Goal: Information Seeking & Learning: Learn about a topic

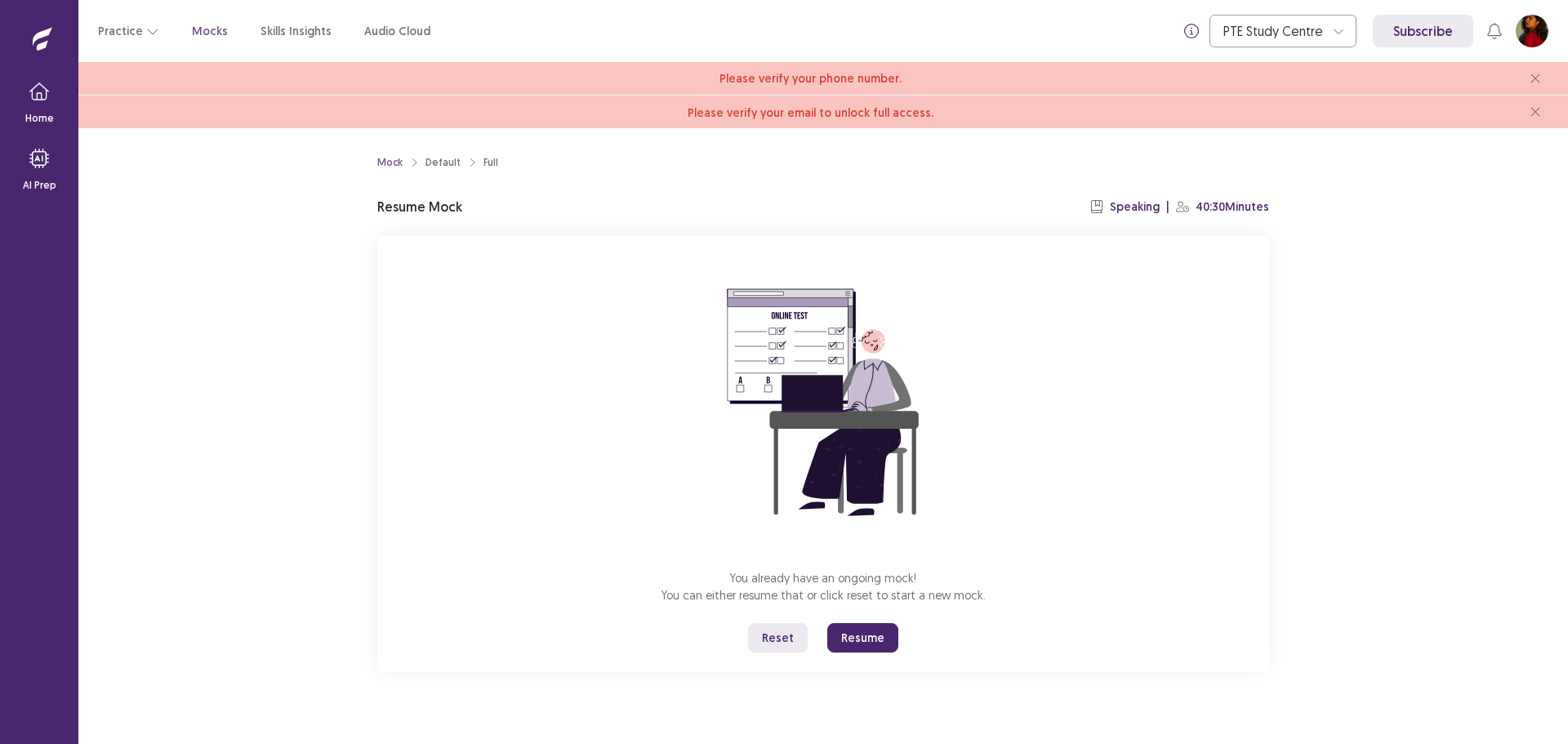
click at [868, 640] on button "Resume" at bounding box center [863, 637] width 71 height 29
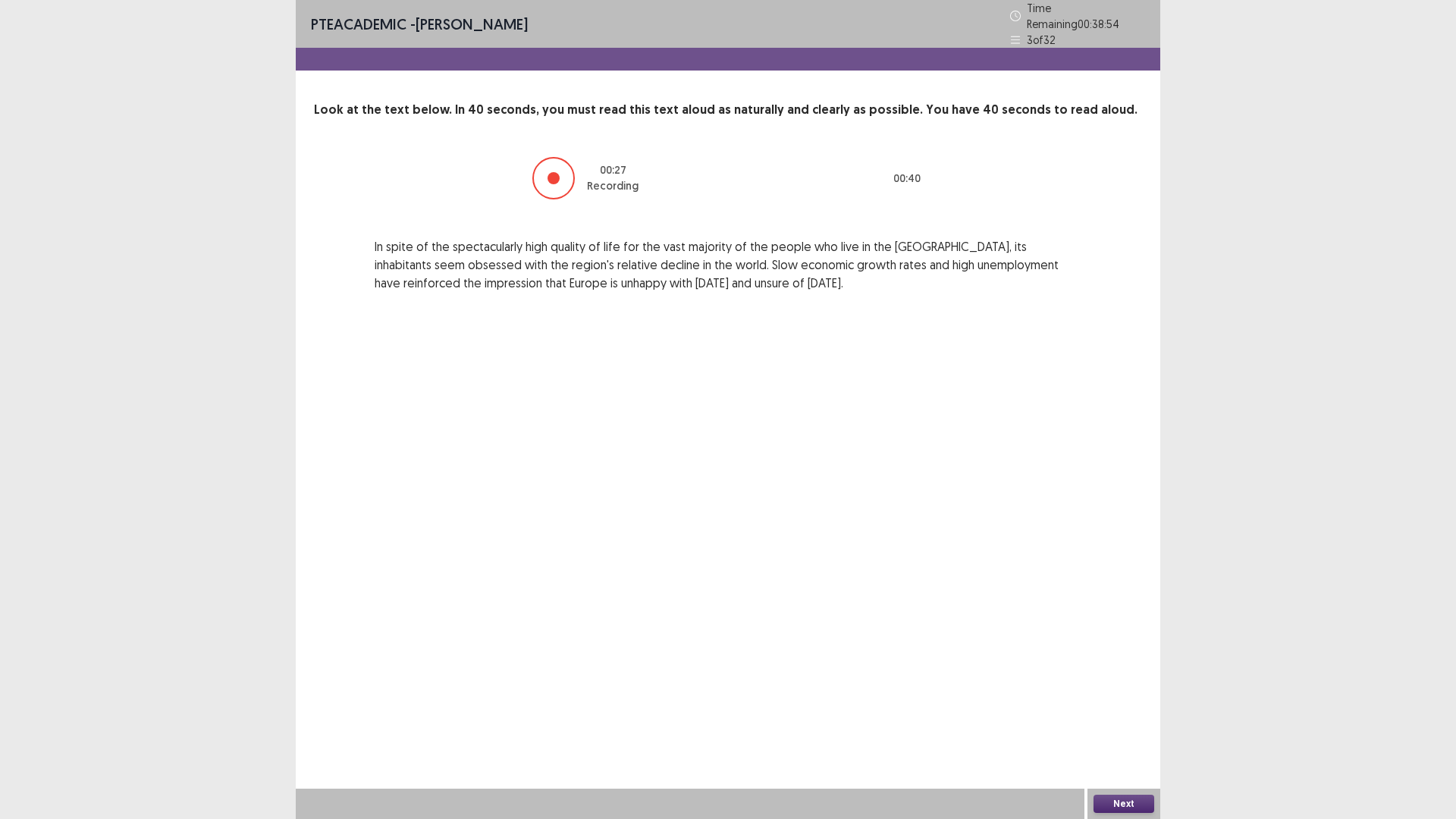
click at [1120, 690] on button "Next" at bounding box center [1124, 803] width 61 height 18
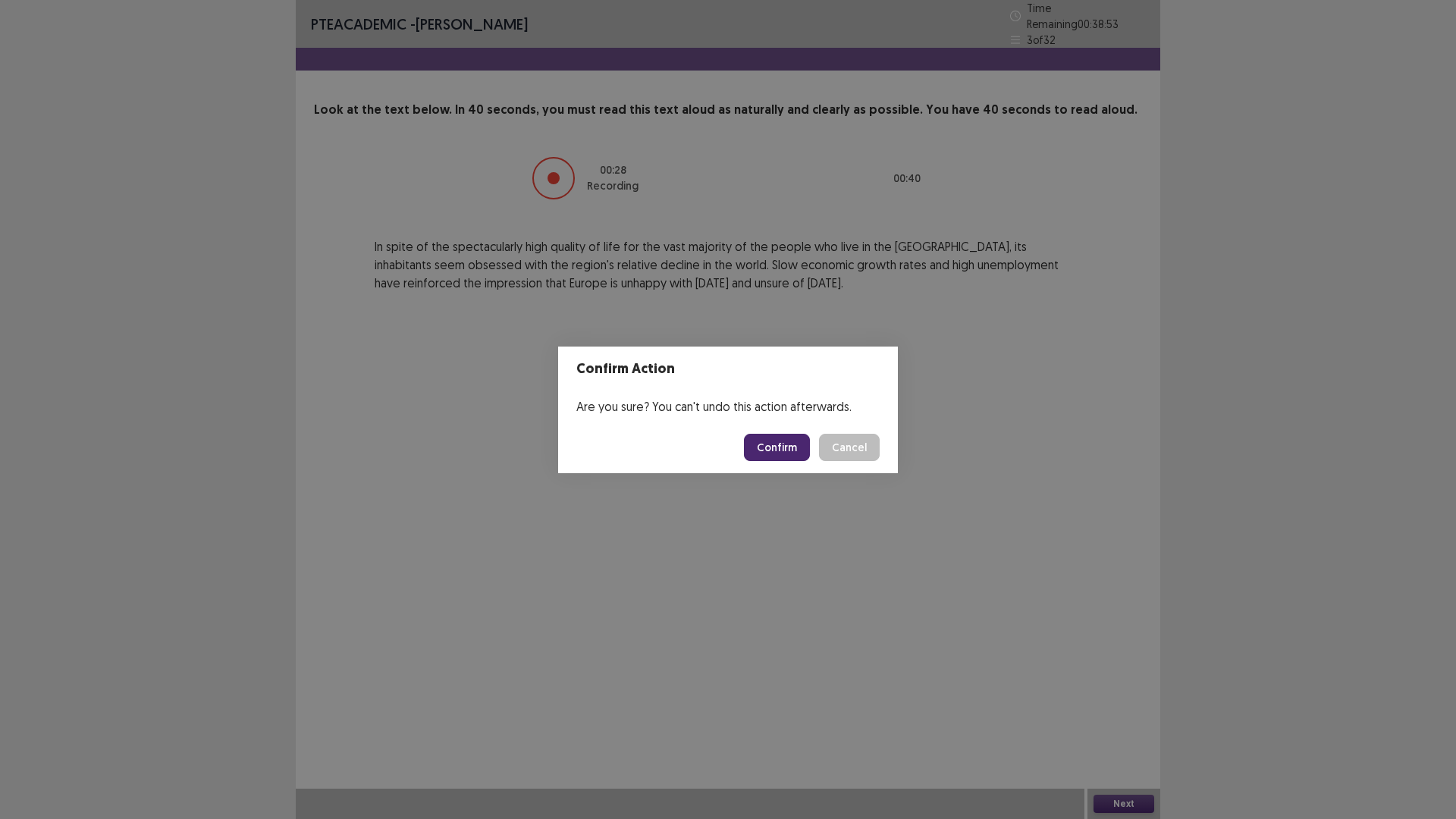
click at [793, 454] on button "Confirm" at bounding box center [777, 447] width 66 height 27
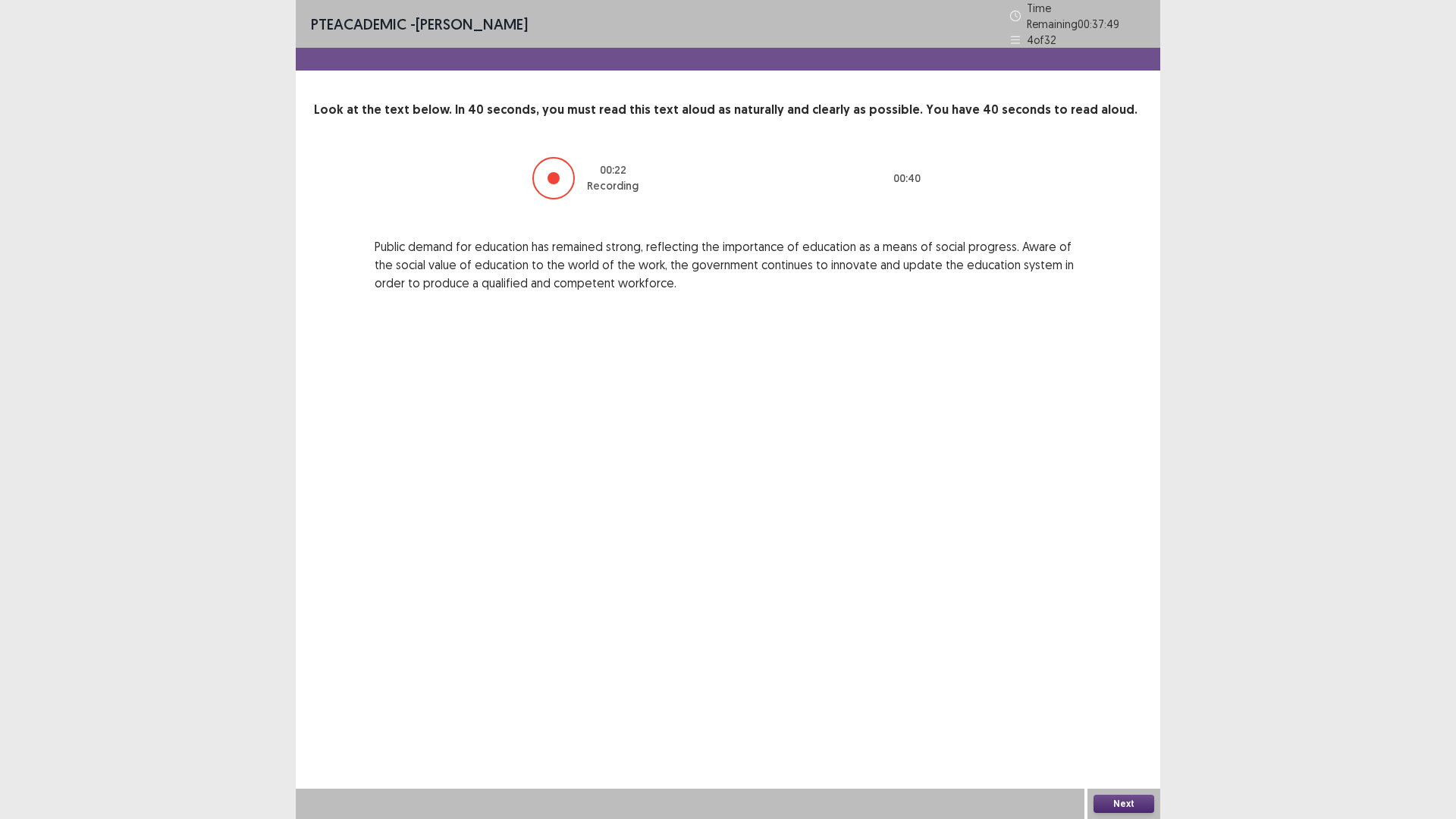
click at [1112, 690] on button "Next" at bounding box center [1124, 803] width 61 height 18
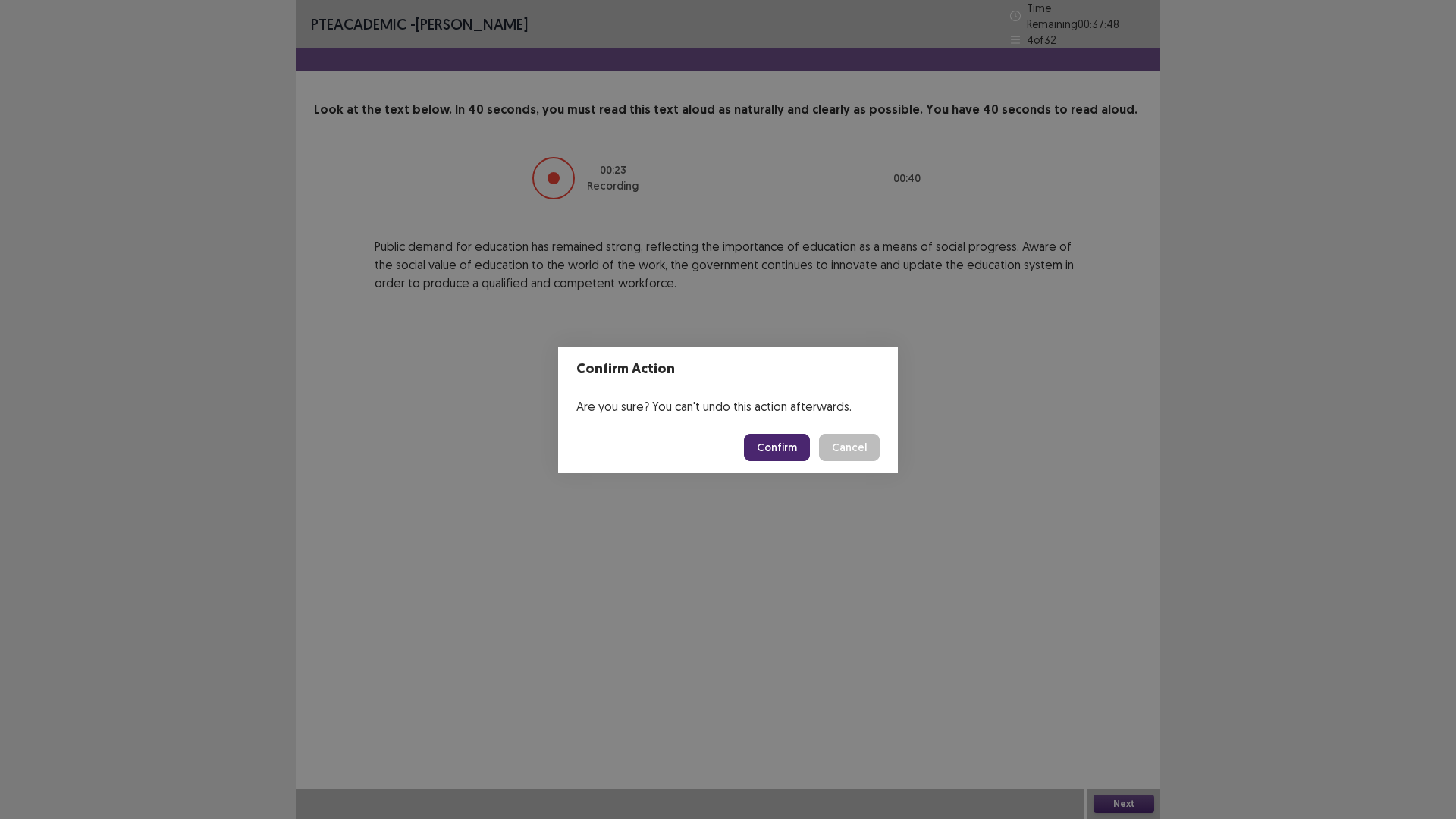
click at [797, 437] on button "Confirm" at bounding box center [777, 447] width 66 height 27
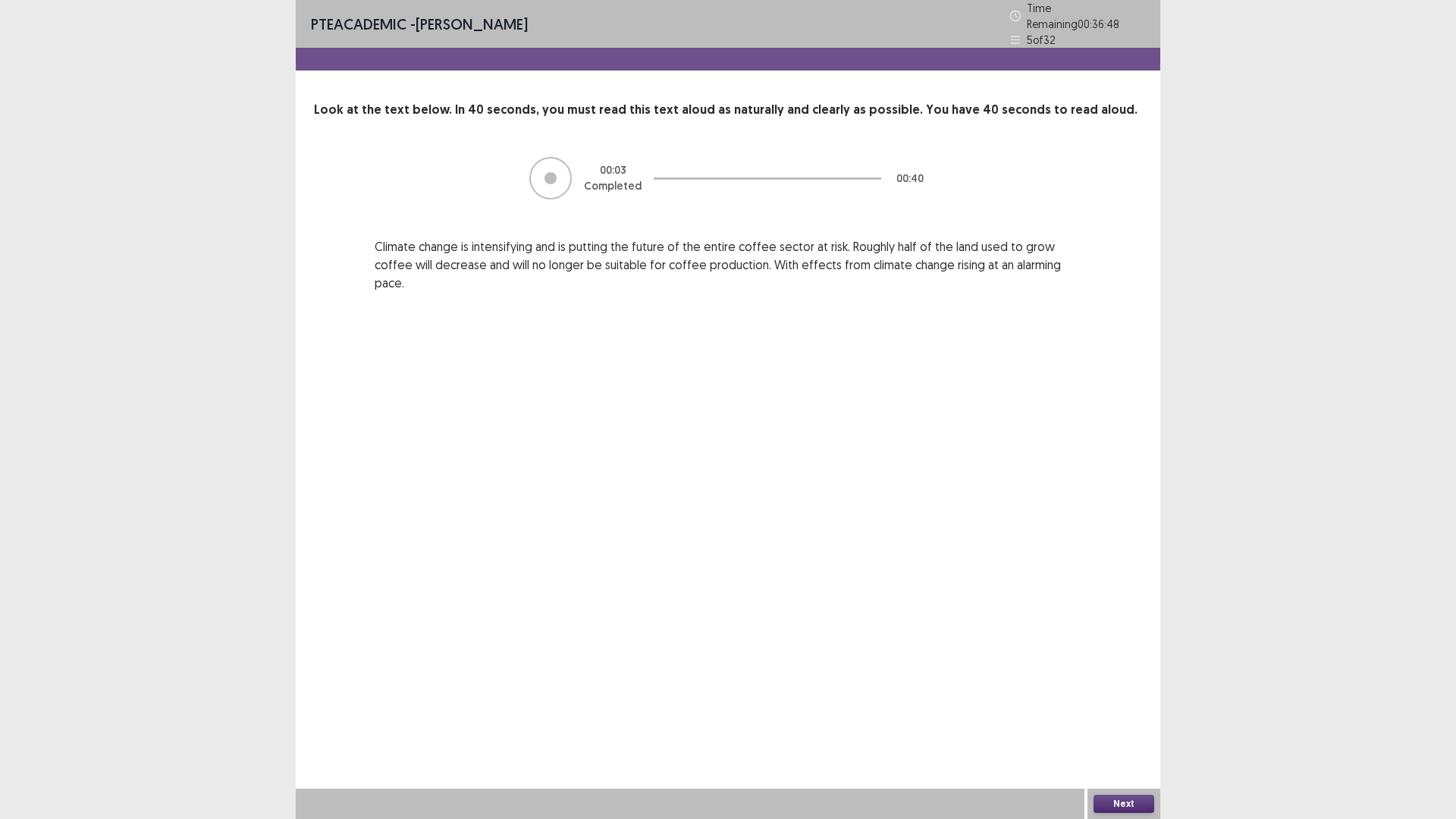
click at [553, 178] on div at bounding box center [550, 178] width 42 height 42
click at [1107, 690] on div "Next" at bounding box center [1124, 803] width 73 height 30
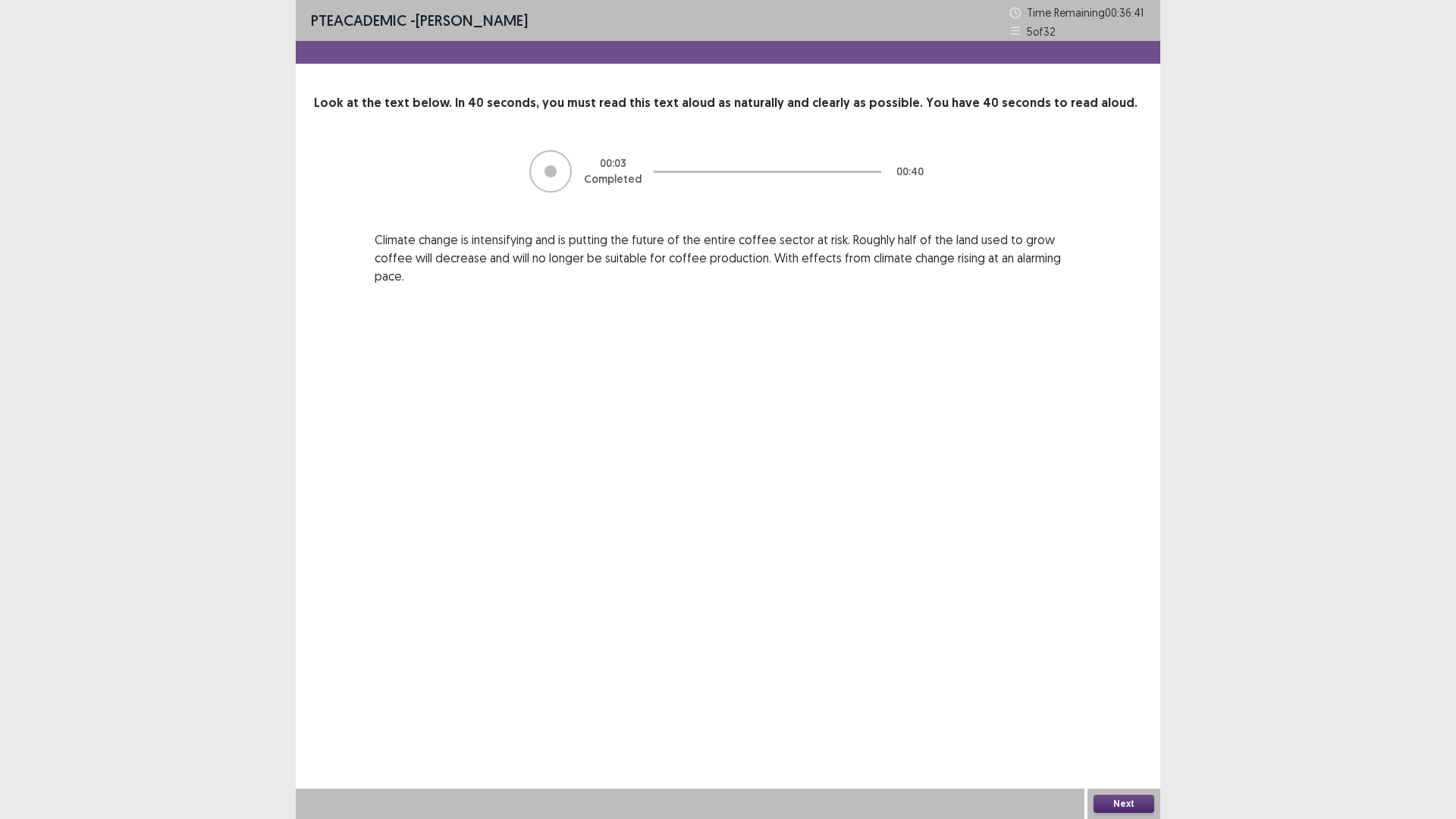
click at [1109, 690] on button "Next" at bounding box center [1124, 803] width 61 height 18
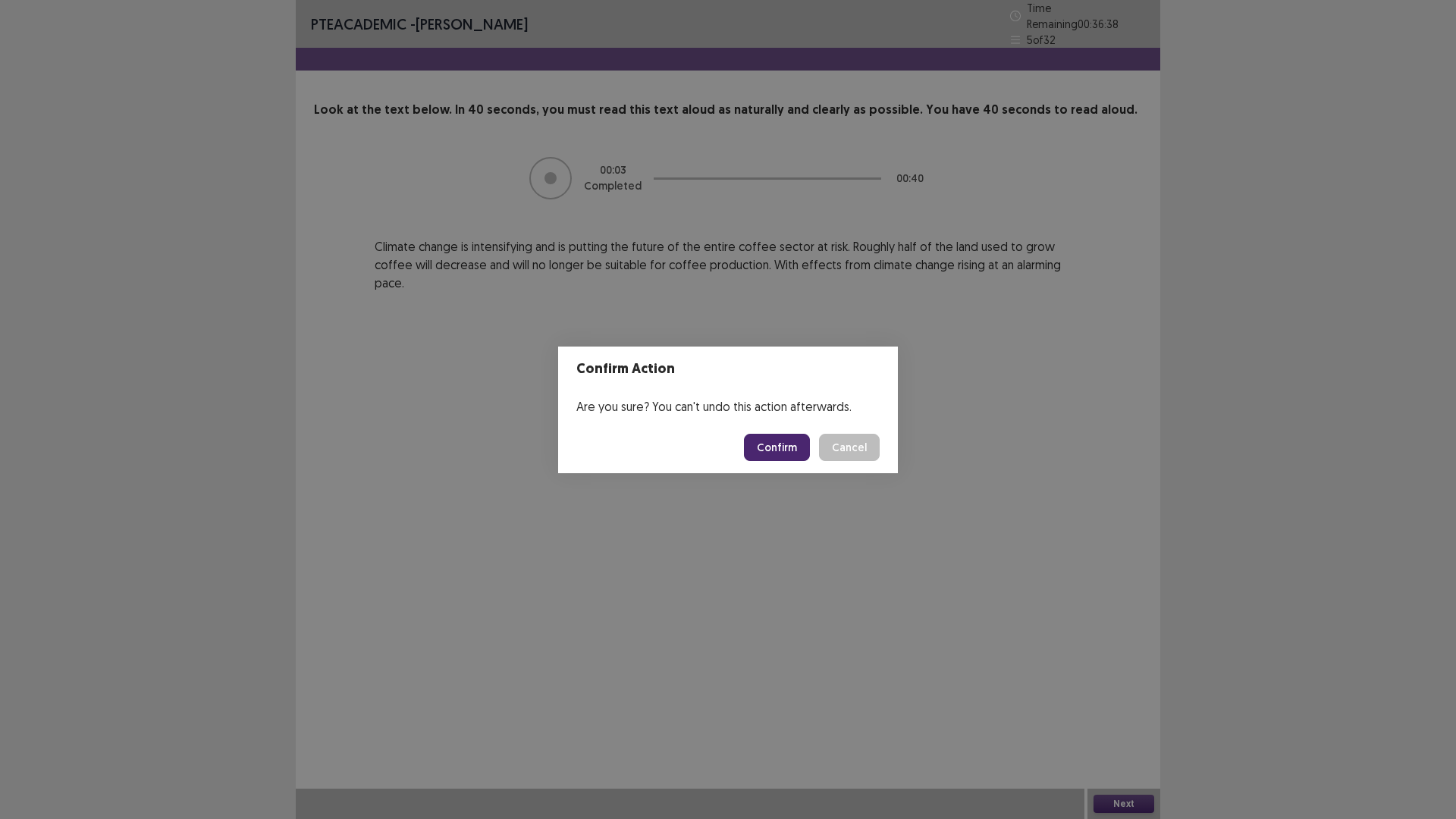
click at [827, 445] on button "Cancel" at bounding box center [850, 447] width 61 height 27
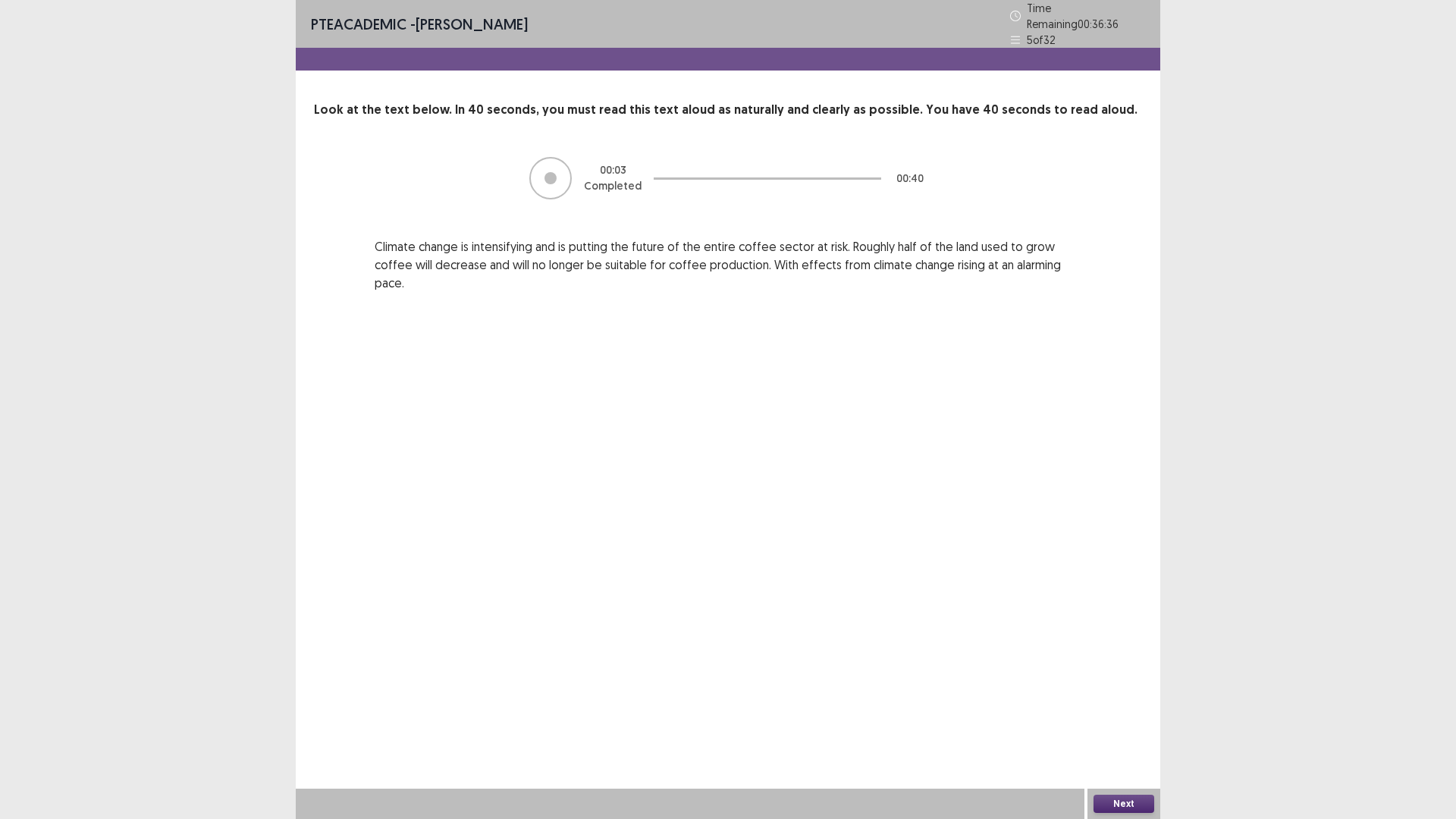
click at [557, 172] on div at bounding box center [550, 178] width 13 height 13
click at [616, 238] on p "Climate change is intensifying and is putting the future of the entire coffee s…" at bounding box center [728, 265] width 707 height 55
click at [1124, 690] on button "Next" at bounding box center [1124, 803] width 61 height 18
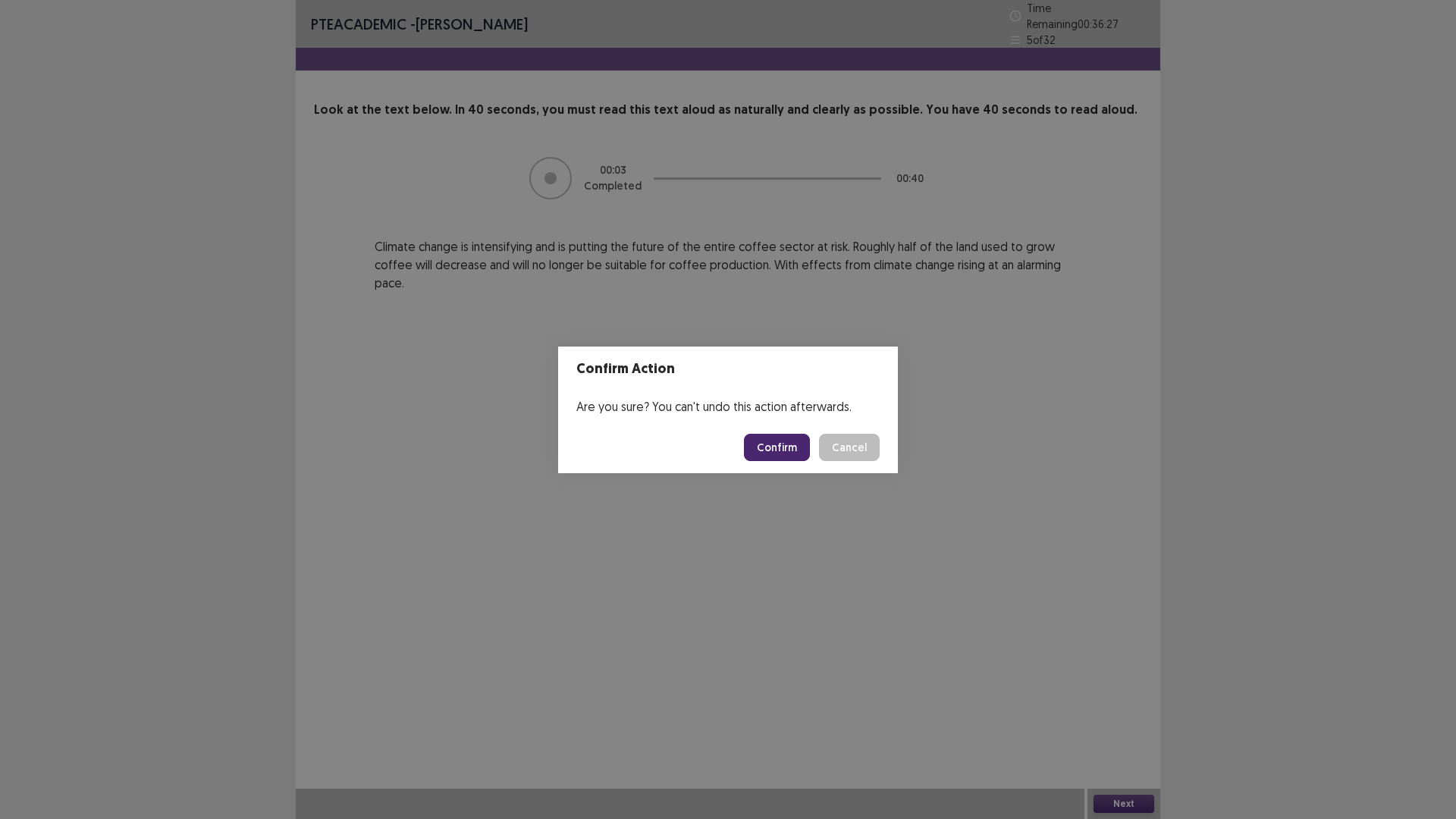
click at [775, 449] on button "Confirm" at bounding box center [777, 447] width 66 height 27
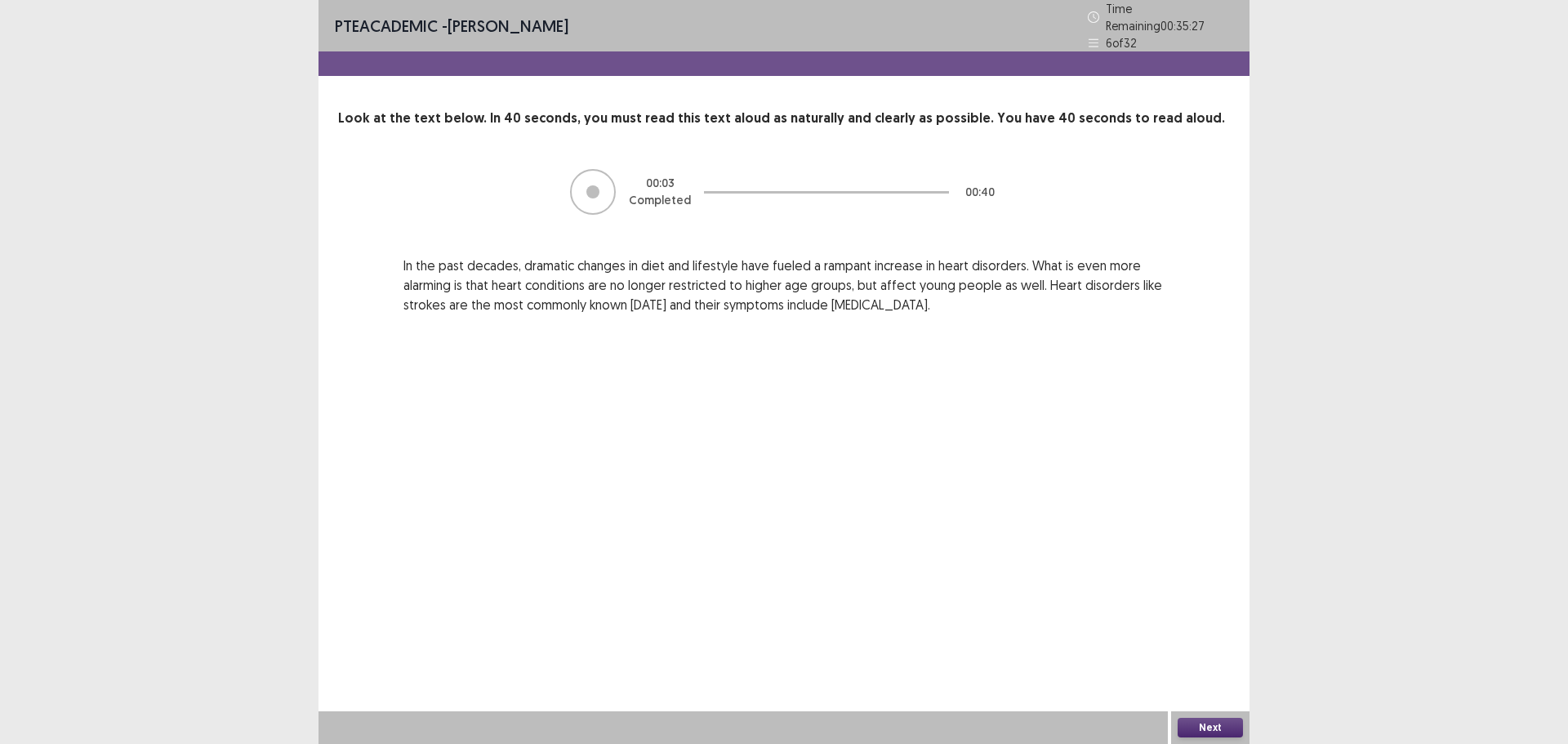
click at [366, 24] on span "PTE academic" at bounding box center [387, 25] width 103 height 20
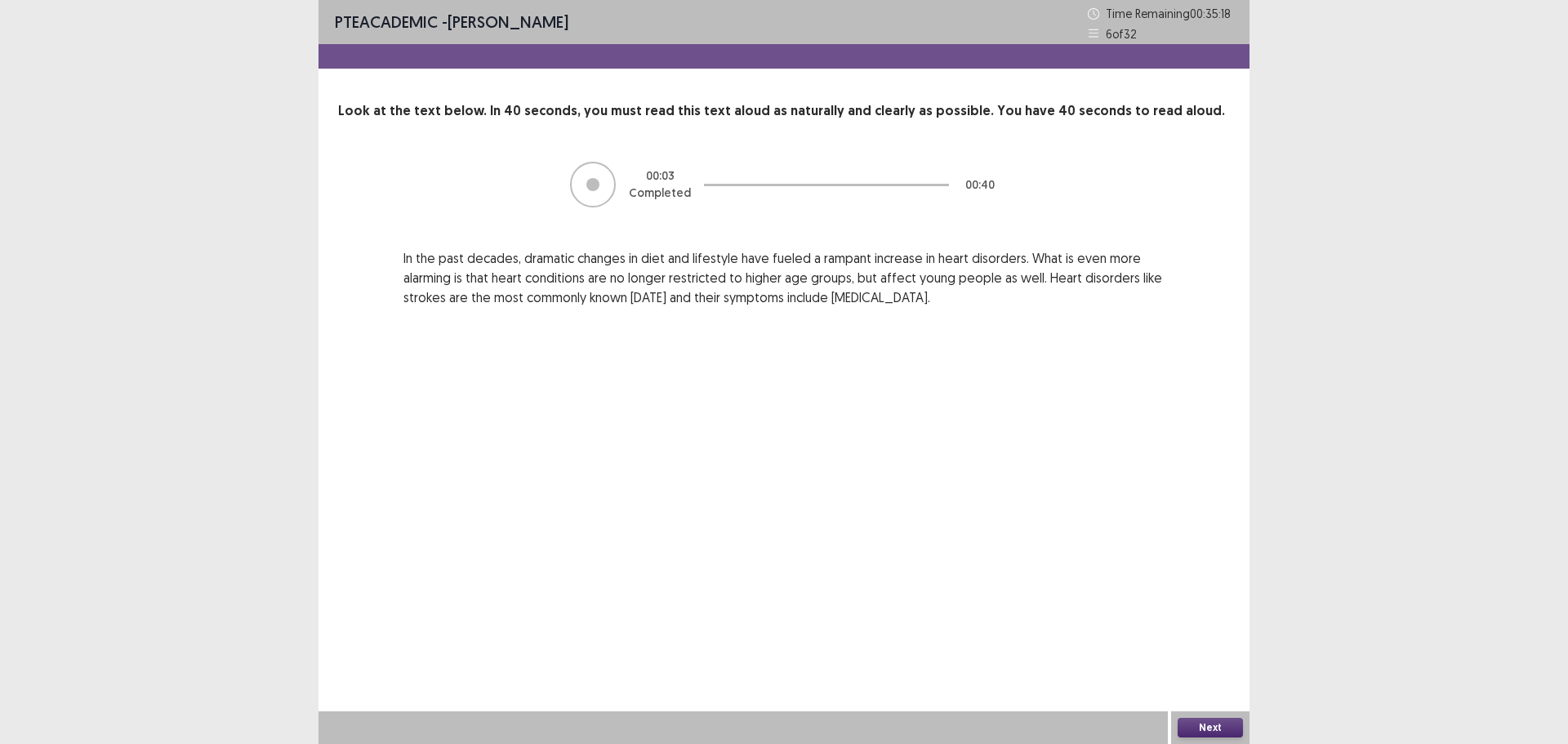
click at [343, 13] on span "PTE academic" at bounding box center [387, 22] width 103 height 20
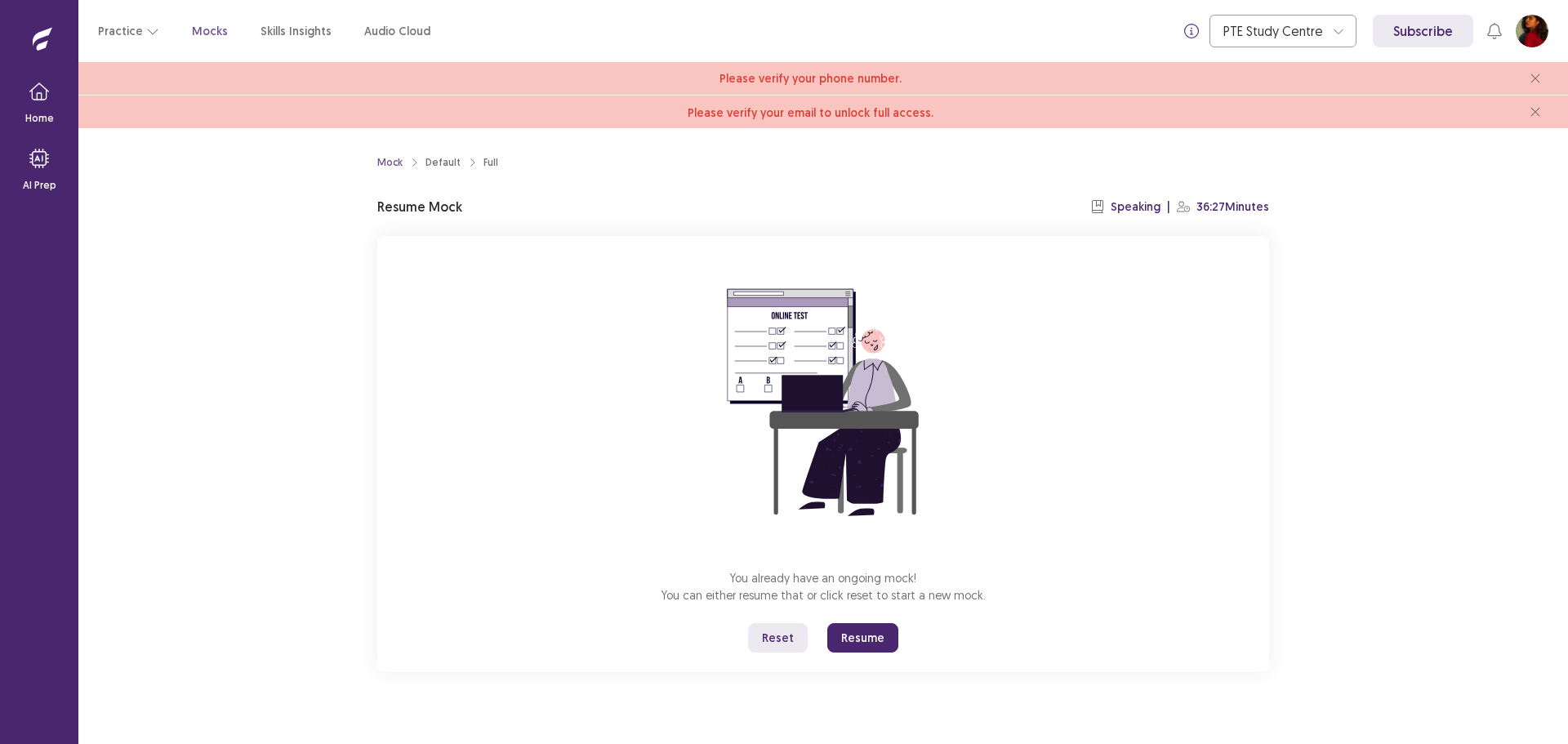
click at [838, 636] on button "Resume" at bounding box center [863, 637] width 71 height 29
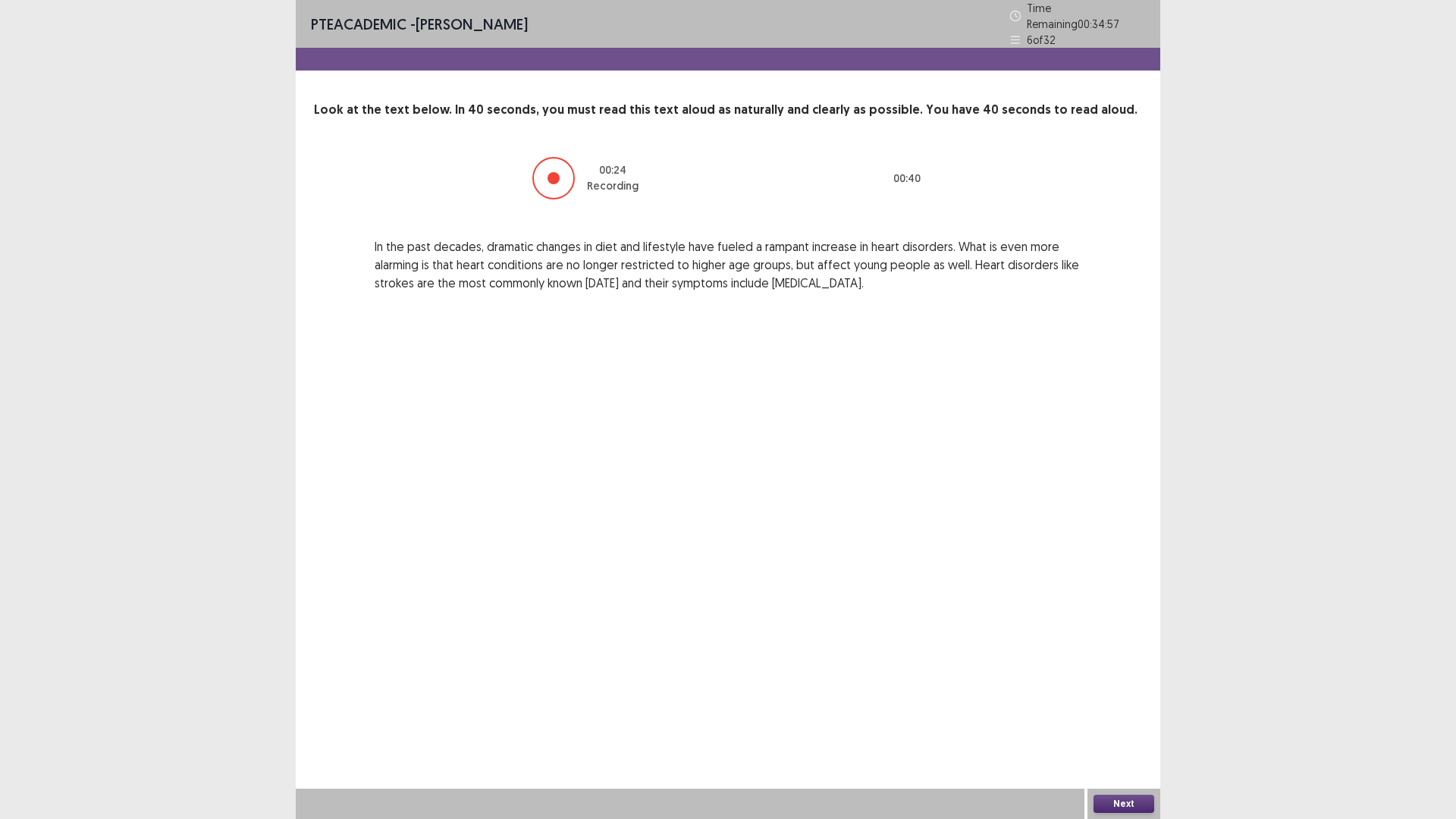
click at [1125, 690] on button "Next" at bounding box center [1124, 803] width 61 height 18
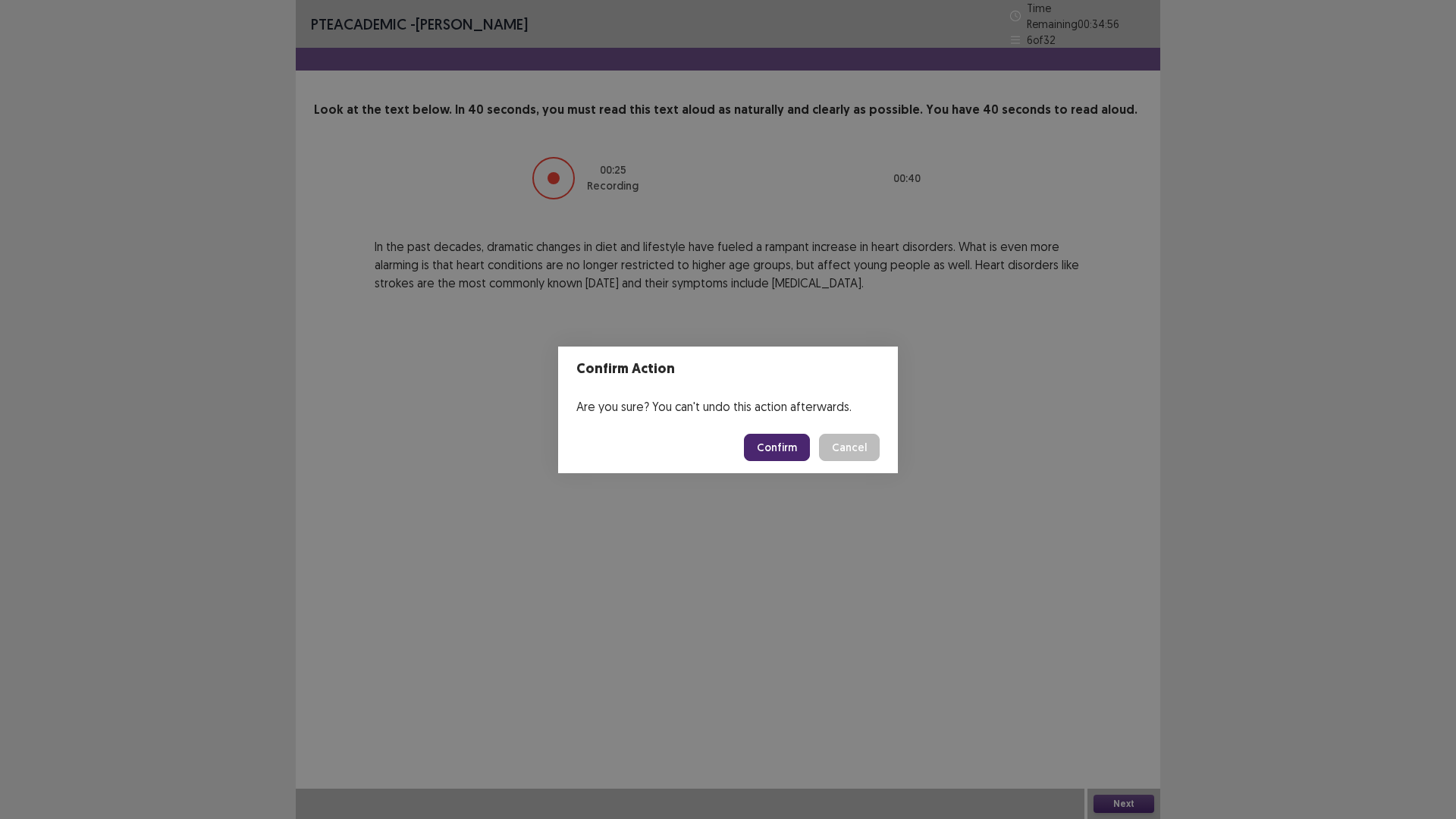
click at [790, 454] on button "Confirm" at bounding box center [777, 447] width 66 height 27
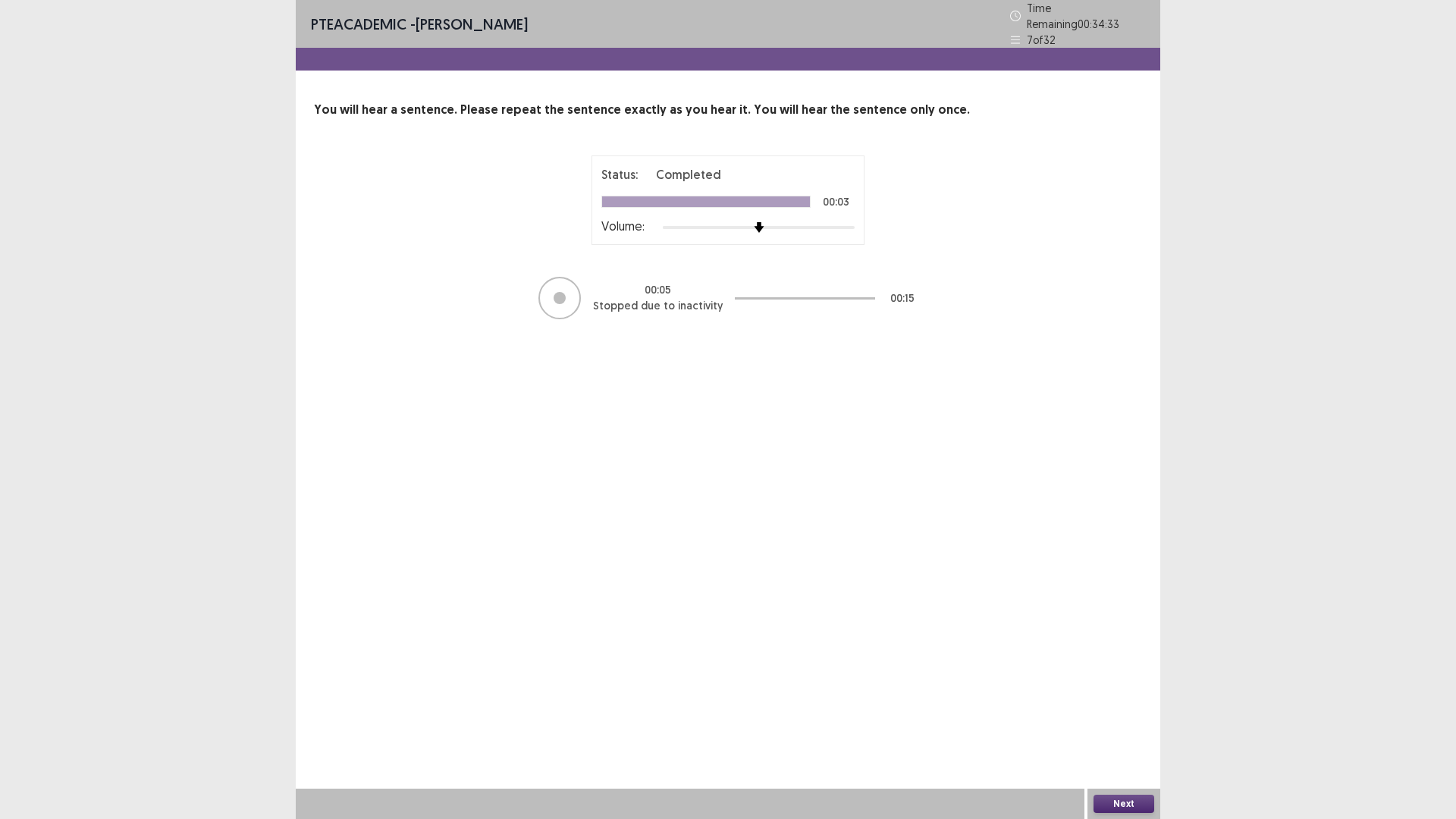
click at [561, 294] on div at bounding box center [560, 298] width 13 height 13
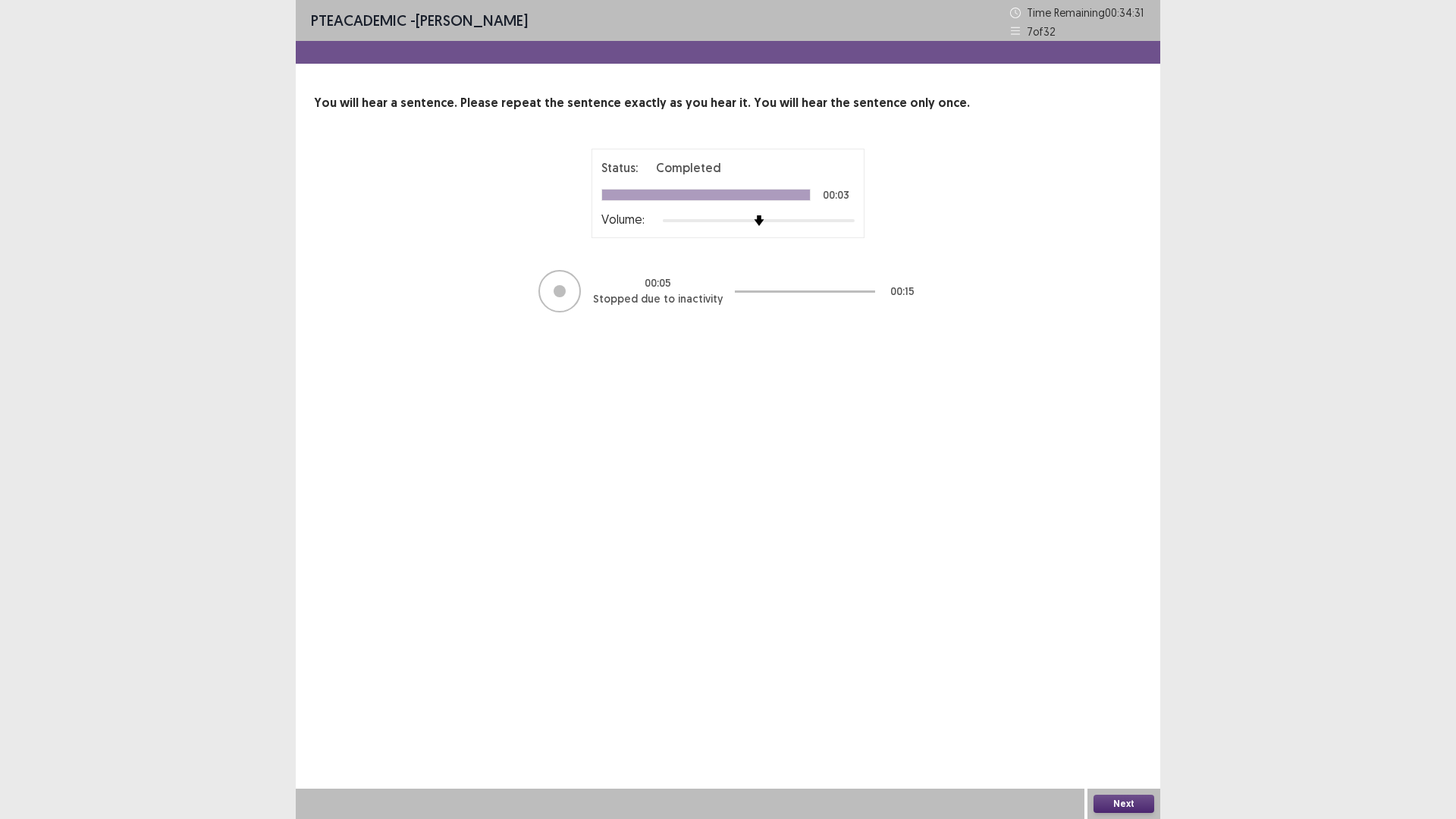
click at [755, 214] on div "Volume:" at bounding box center [728, 220] width 253 height 15
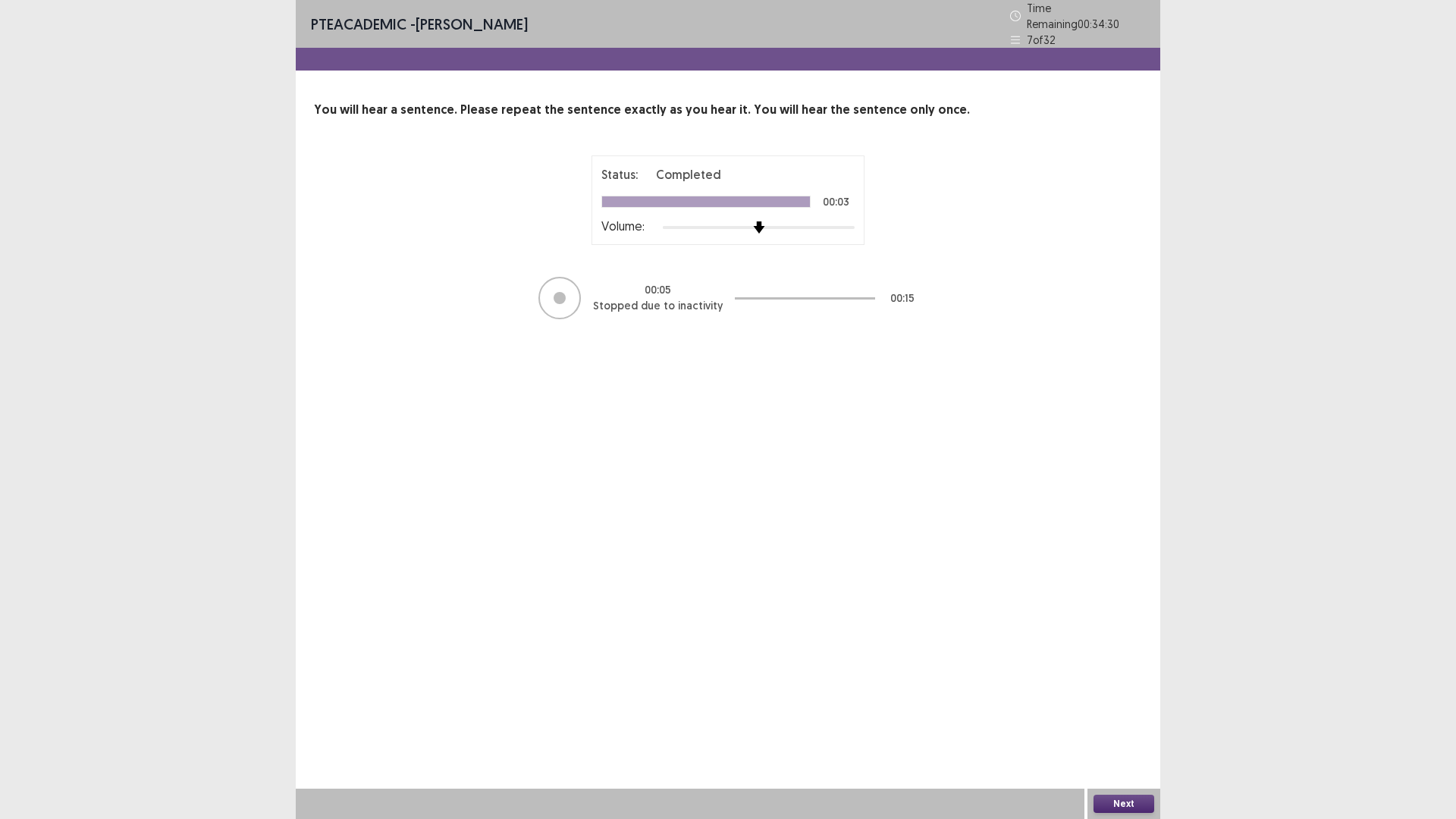
click at [757, 221] on img at bounding box center [758, 227] width 13 height 13
click at [1102, 690] on button "Next" at bounding box center [1124, 803] width 61 height 18
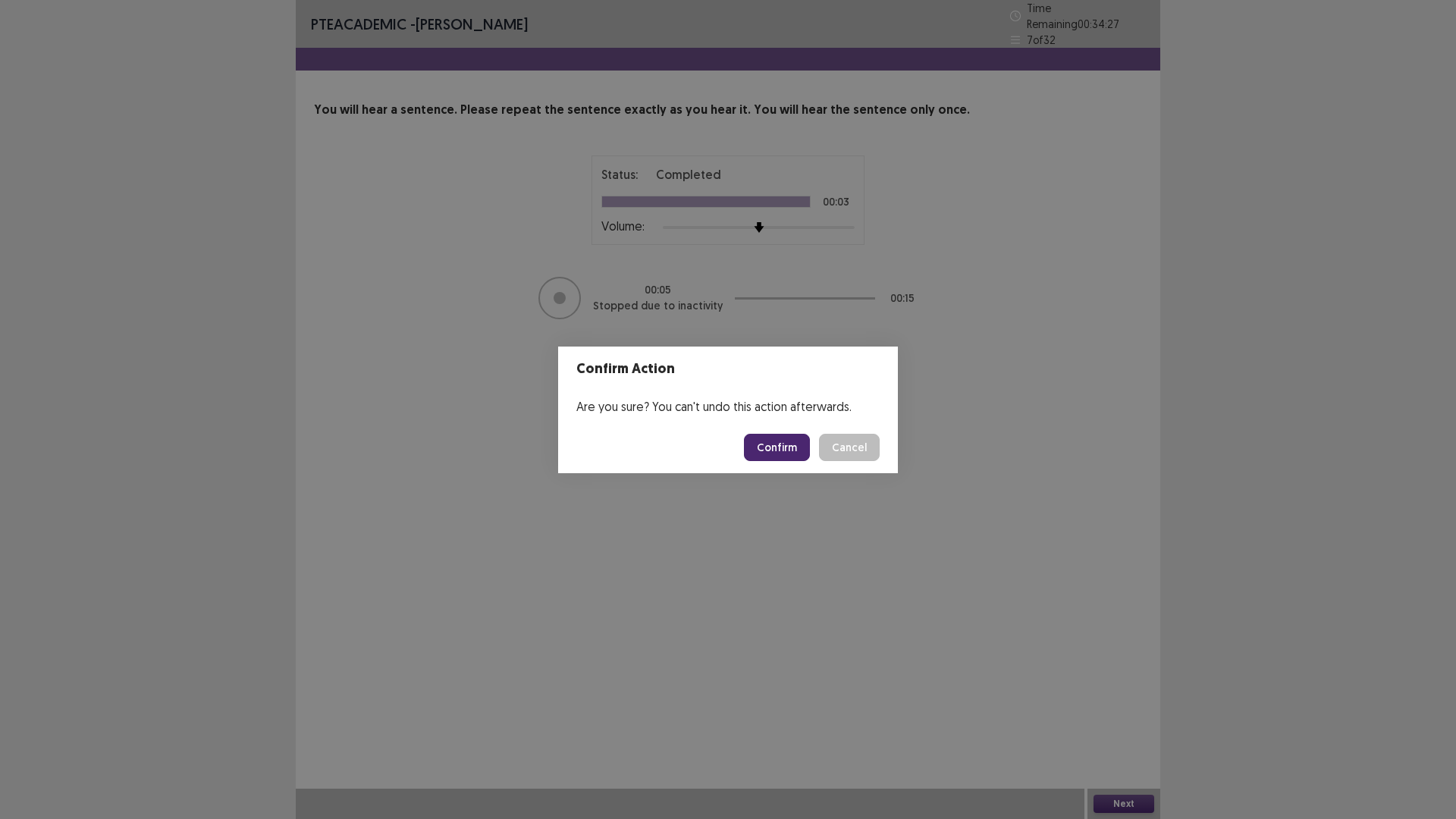
click at [787, 443] on button "Confirm" at bounding box center [777, 447] width 66 height 27
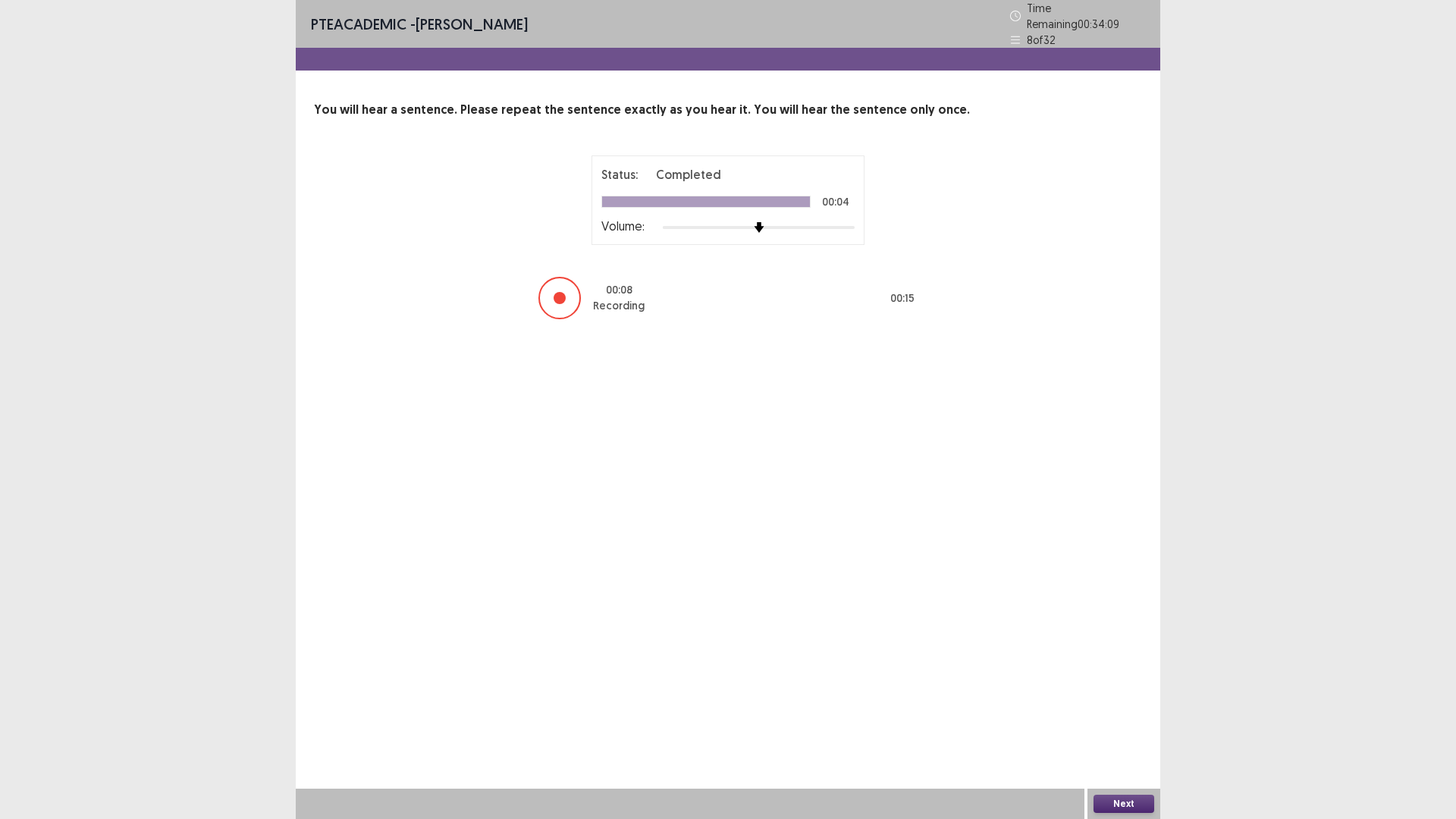
click at [1131, 690] on button "Next" at bounding box center [1124, 803] width 61 height 18
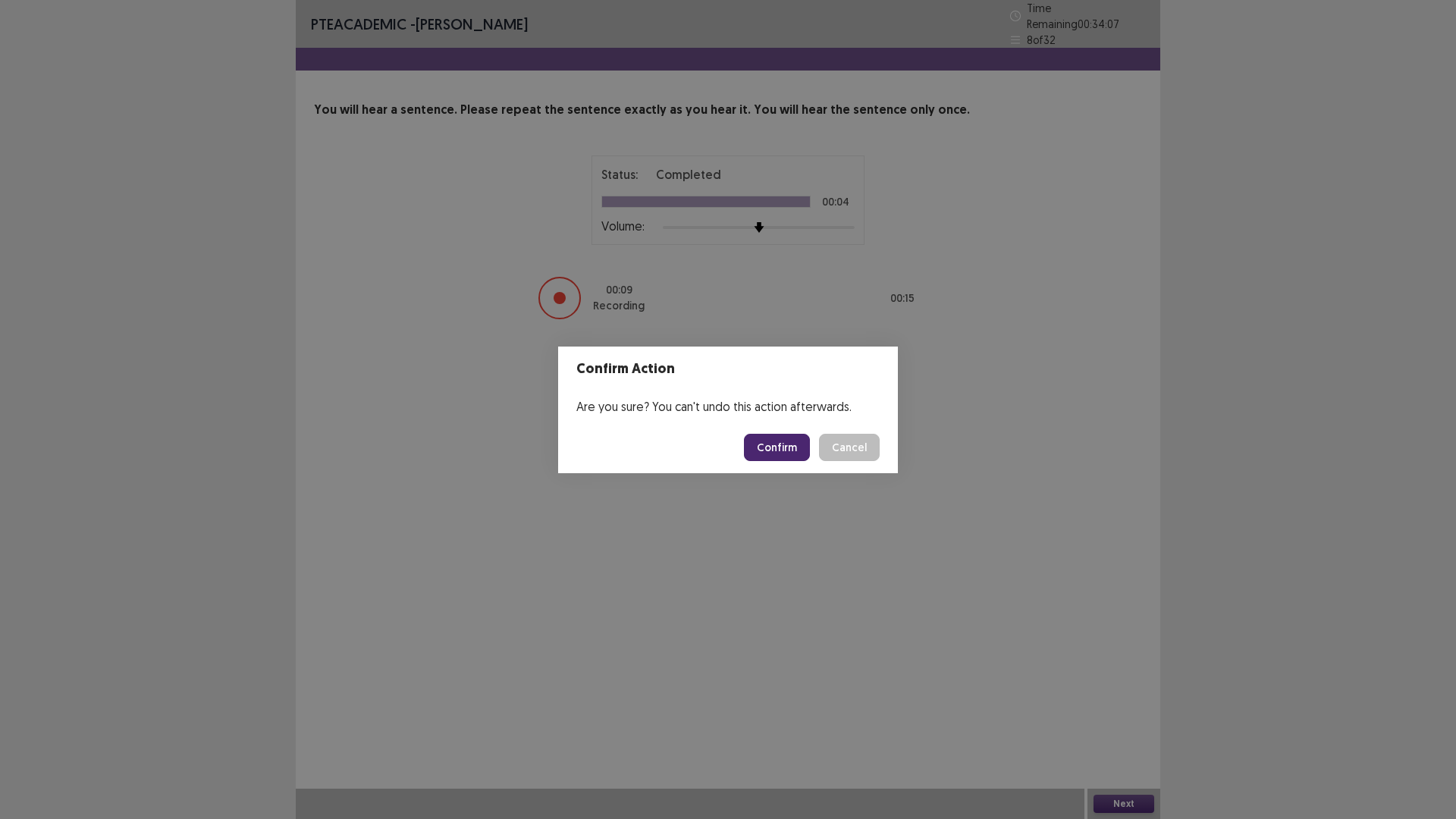
click at [758, 443] on button "Confirm" at bounding box center [777, 447] width 66 height 27
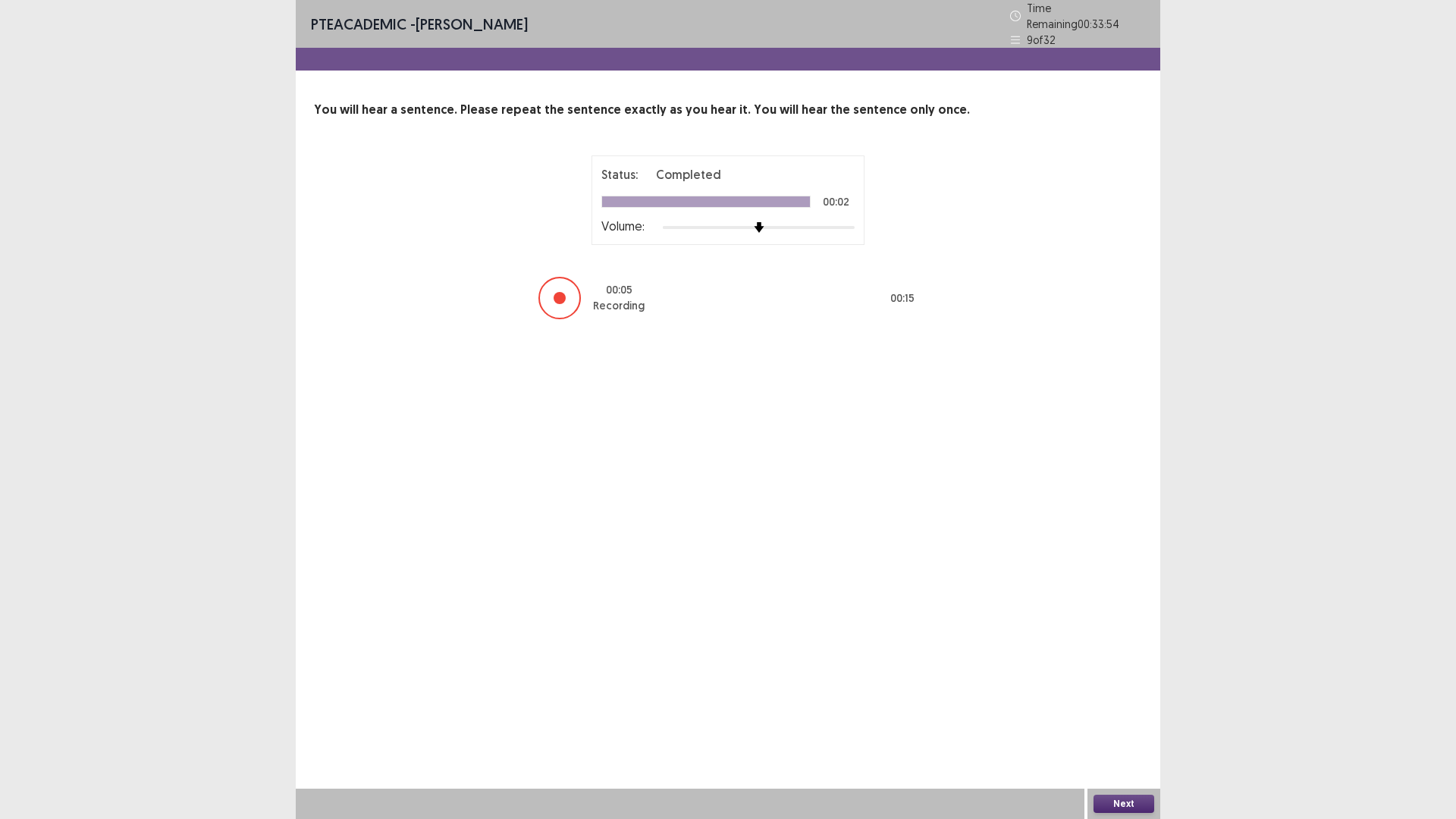
click at [1110, 690] on button "Next" at bounding box center [1124, 803] width 61 height 18
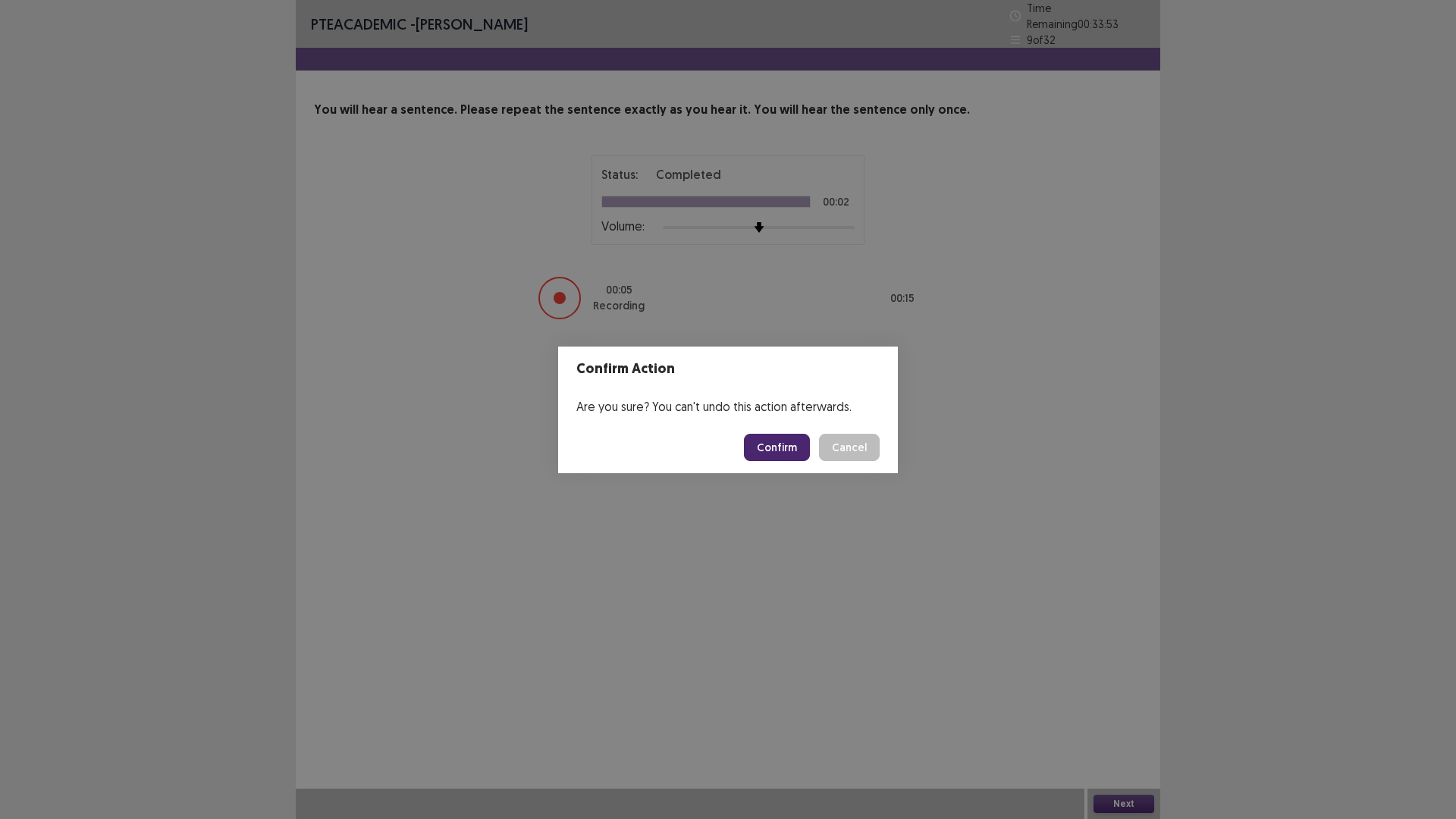
click at [798, 448] on button "Confirm" at bounding box center [777, 447] width 66 height 27
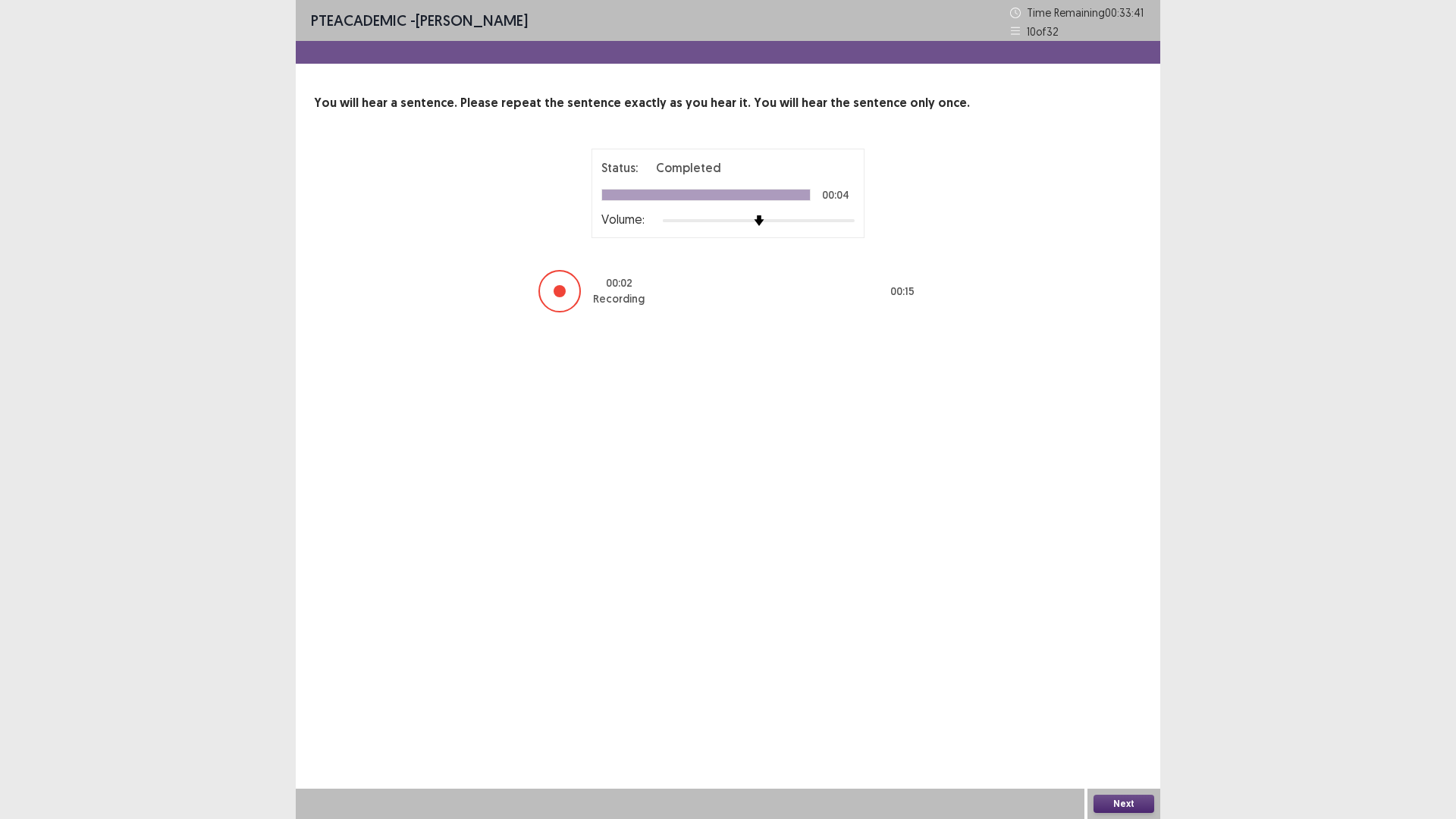
click at [1122, 690] on button "Next" at bounding box center [1124, 803] width 61 height 18
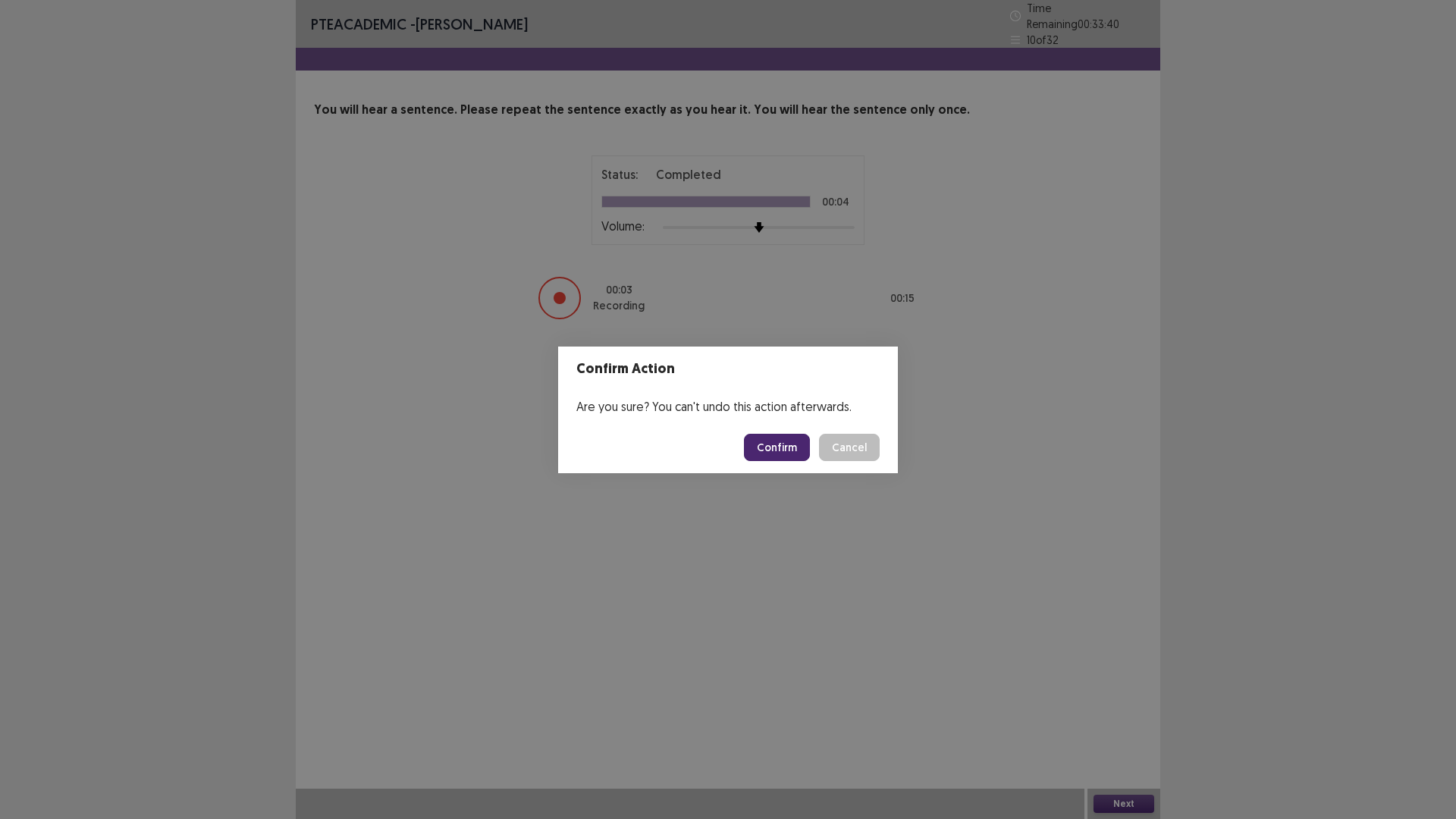
click at [794, 443] on button "Confirm" at bounding box center [777, 447] width 66 height 27
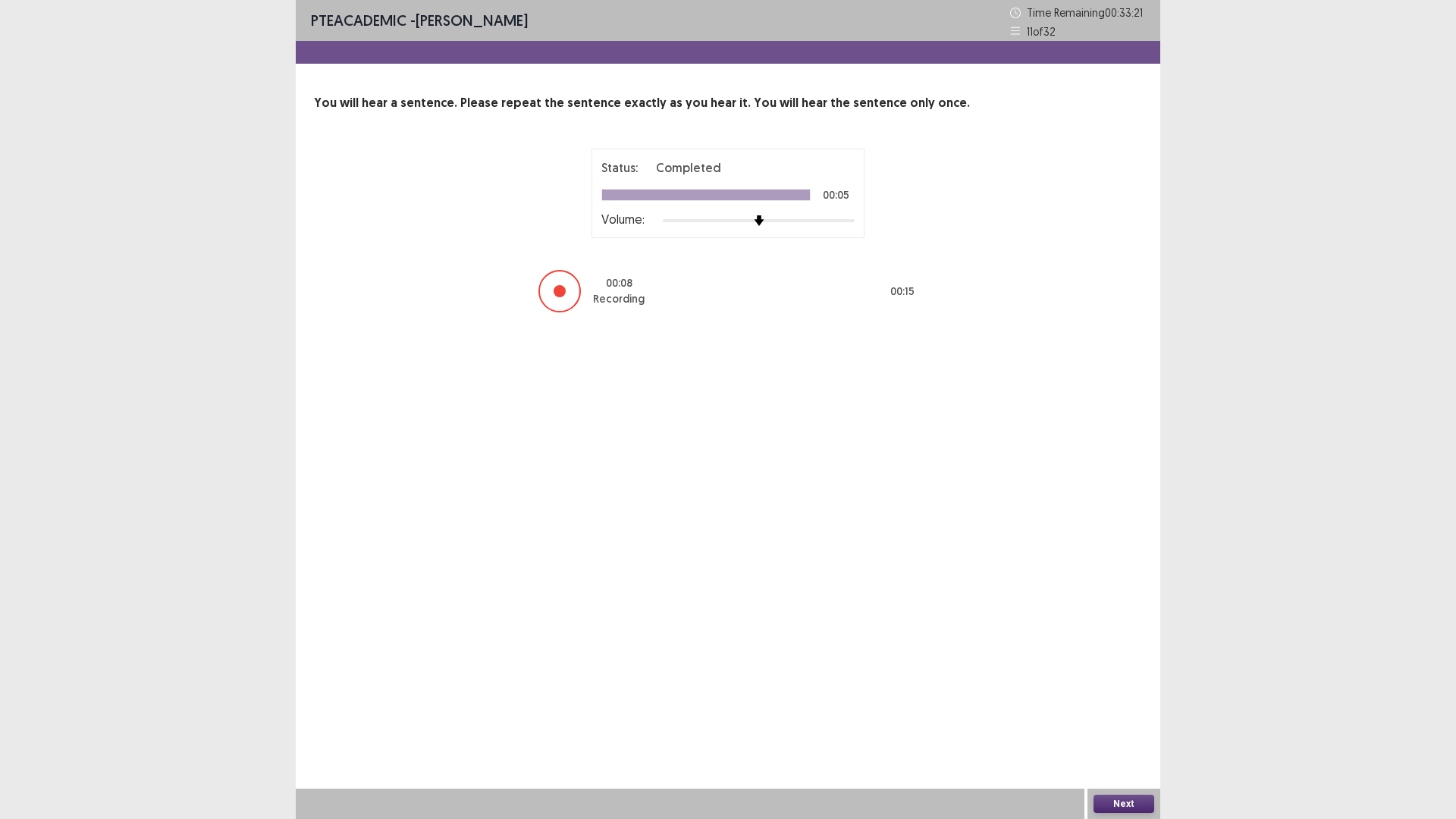
click at [1116, 690] on button "Next" at bounding box center [1124, 803] width 61 height 18
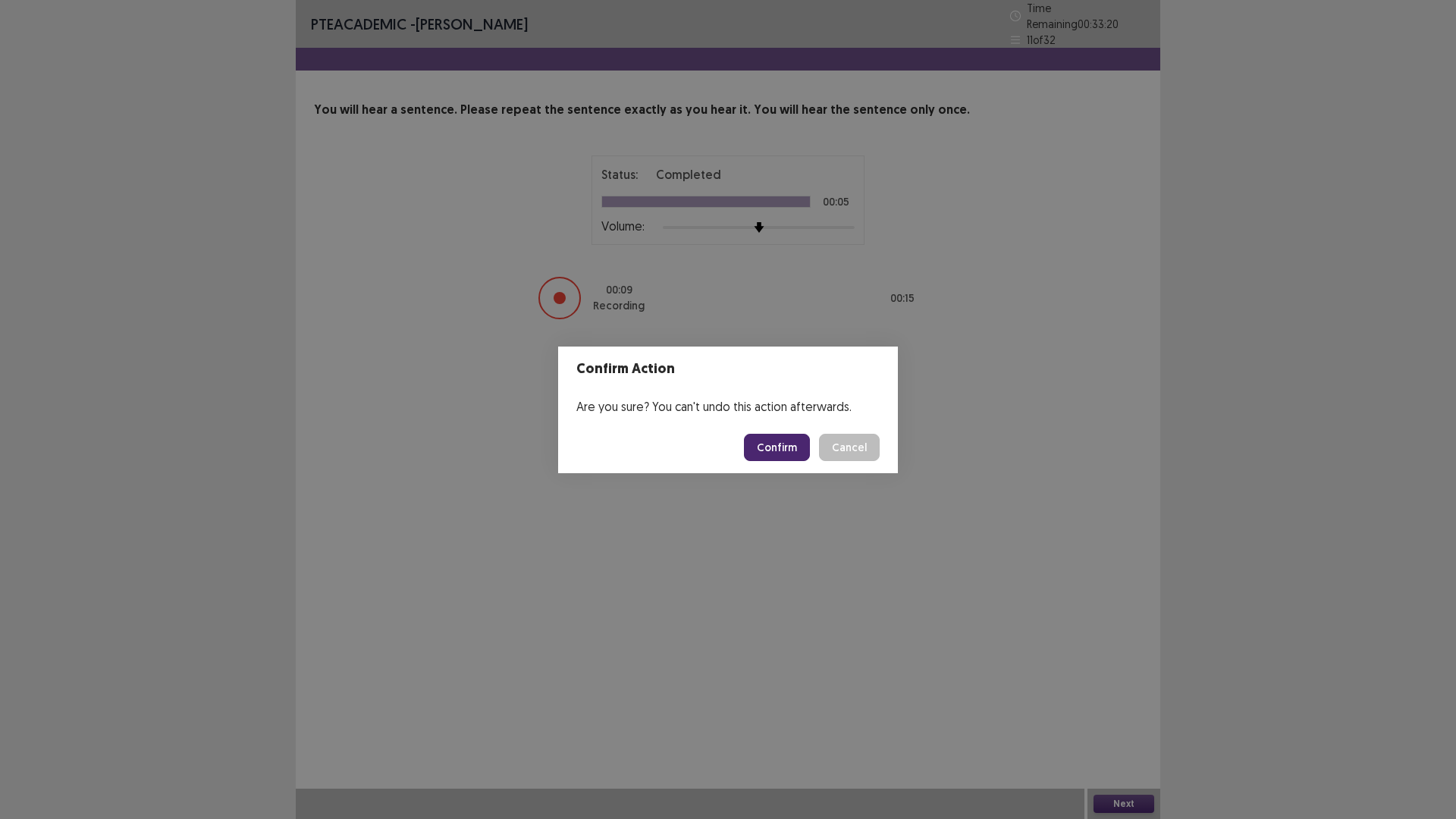
click at [790, 449] on button "Confirm" at bounding box center [777, 447] width 66 height 27
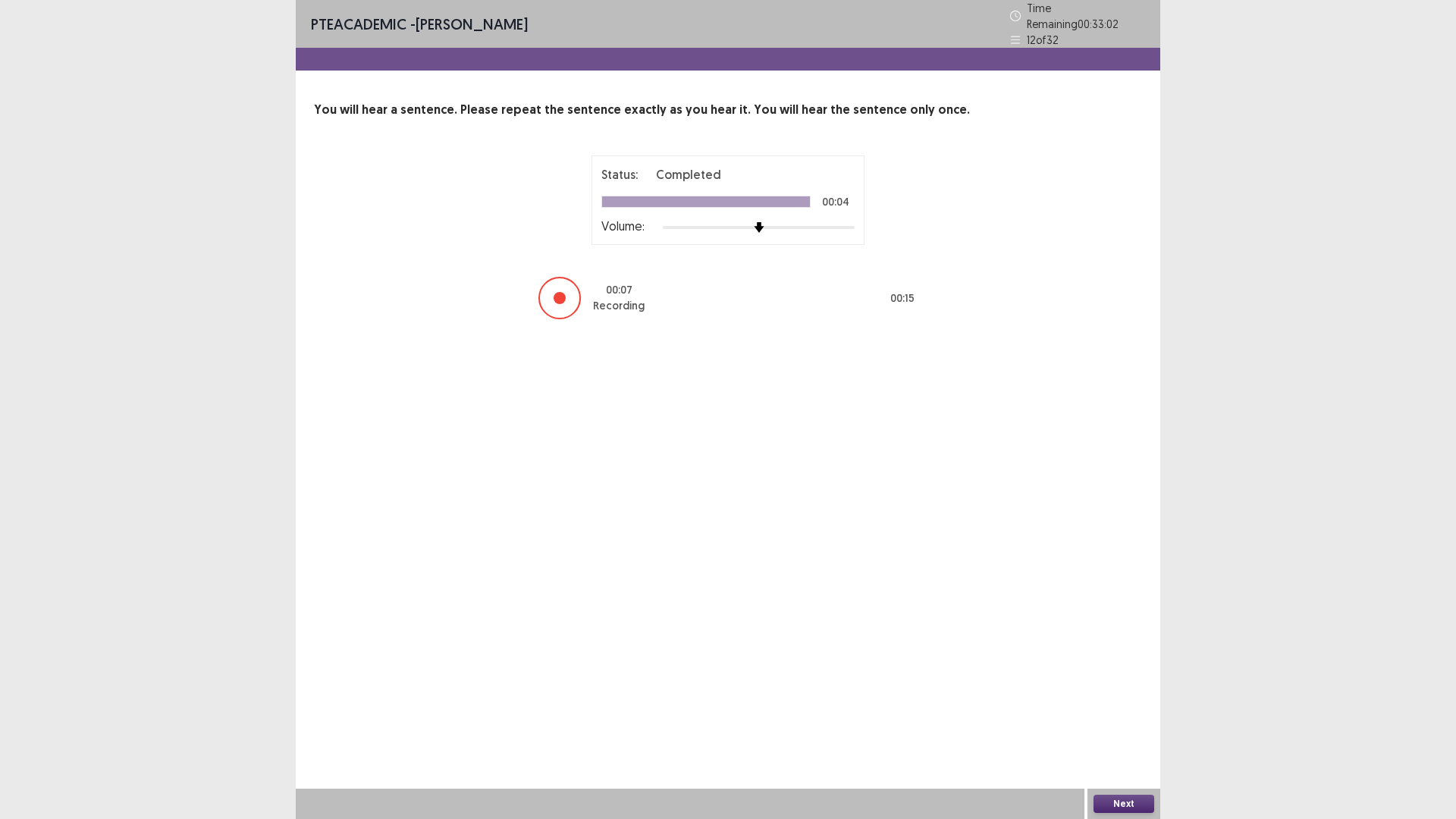
click at [1132, 690] on button "Next" at bounding box center [1124, 803] width 61 height 18
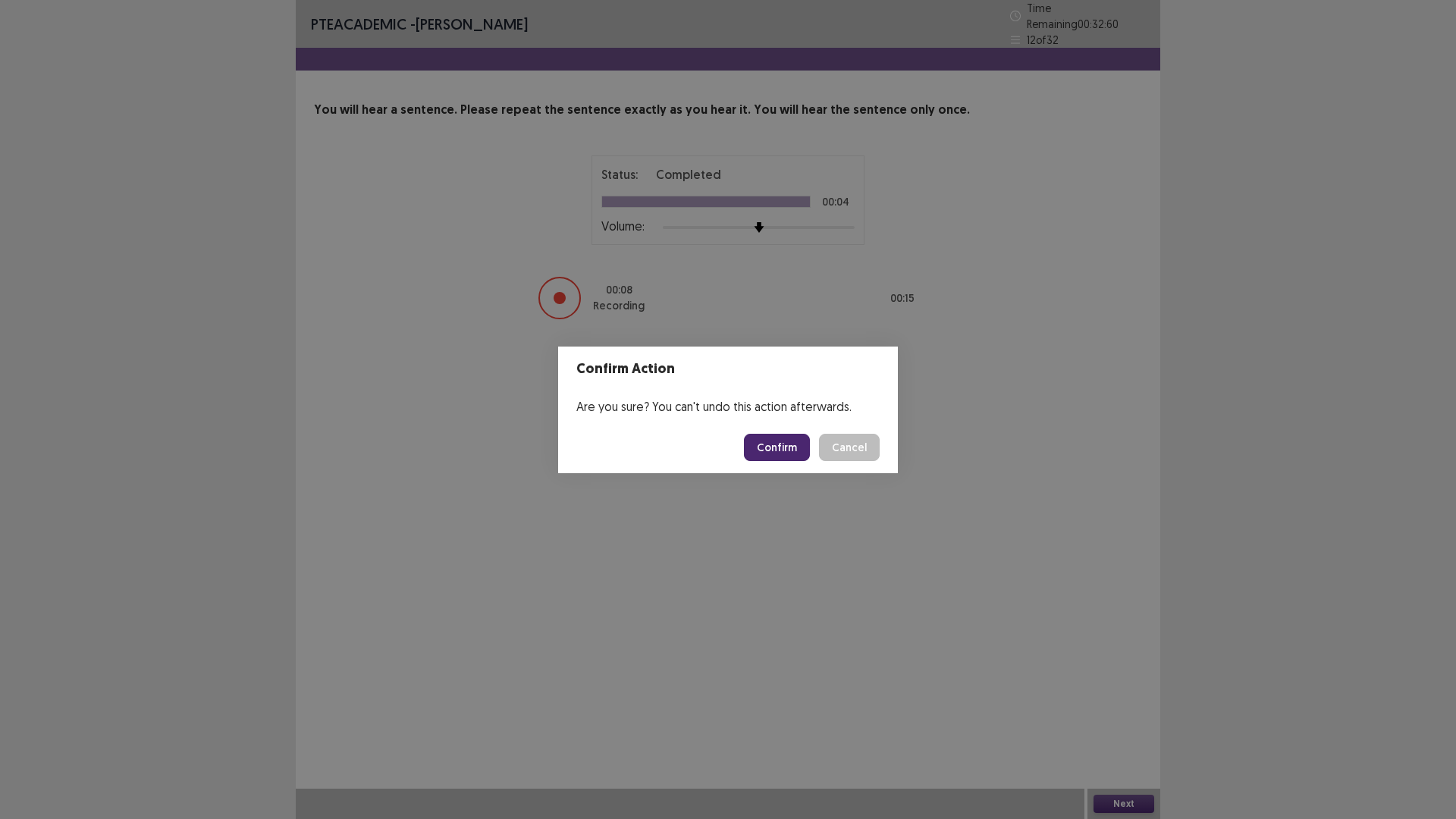
click at [776, 452] on button "Confirm" at bounding box center [777, 447] width 66 height 27
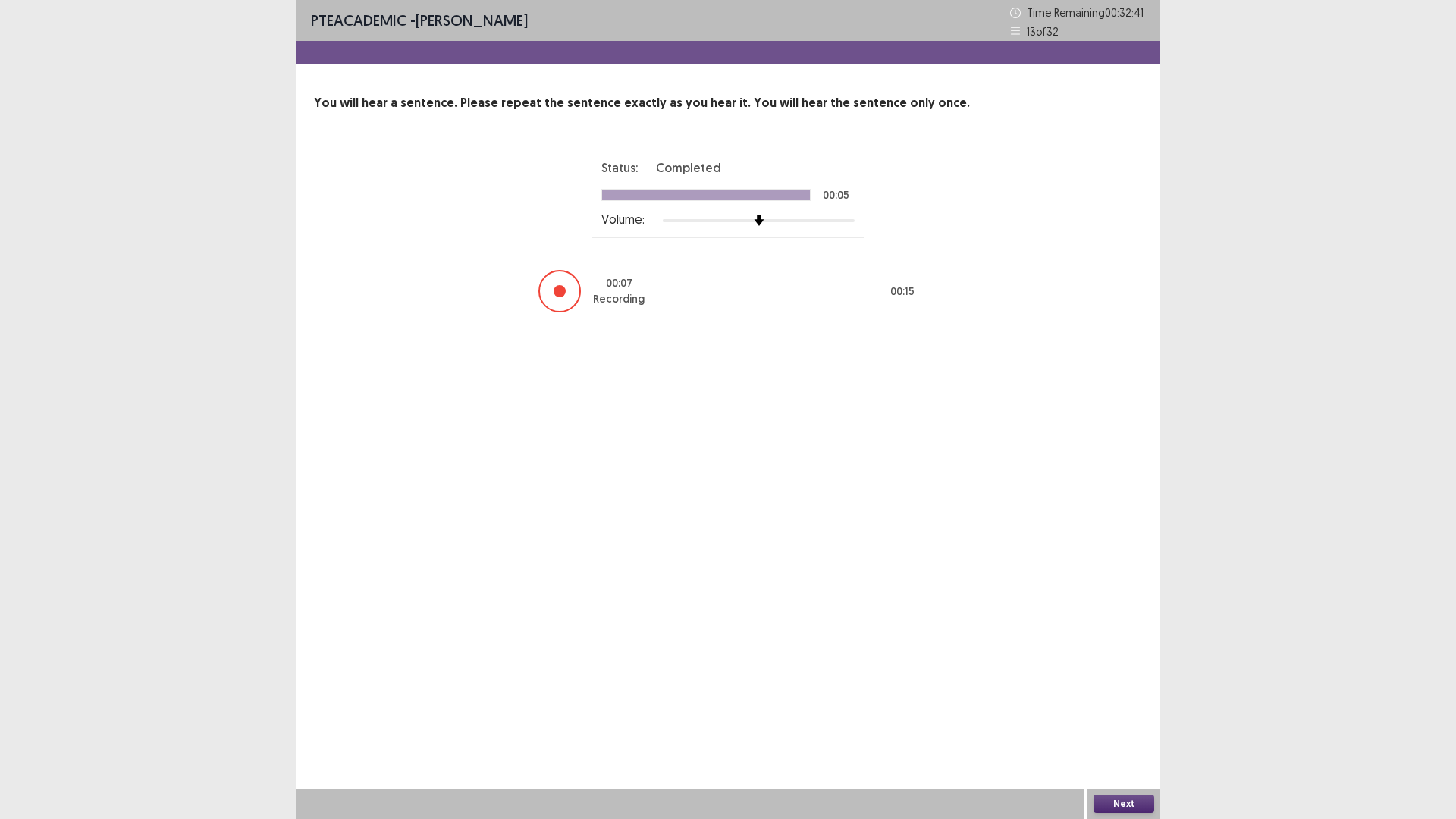
click at [1106, 690] on button "Next" at bounding box center [1124, 803] width 61 height 18
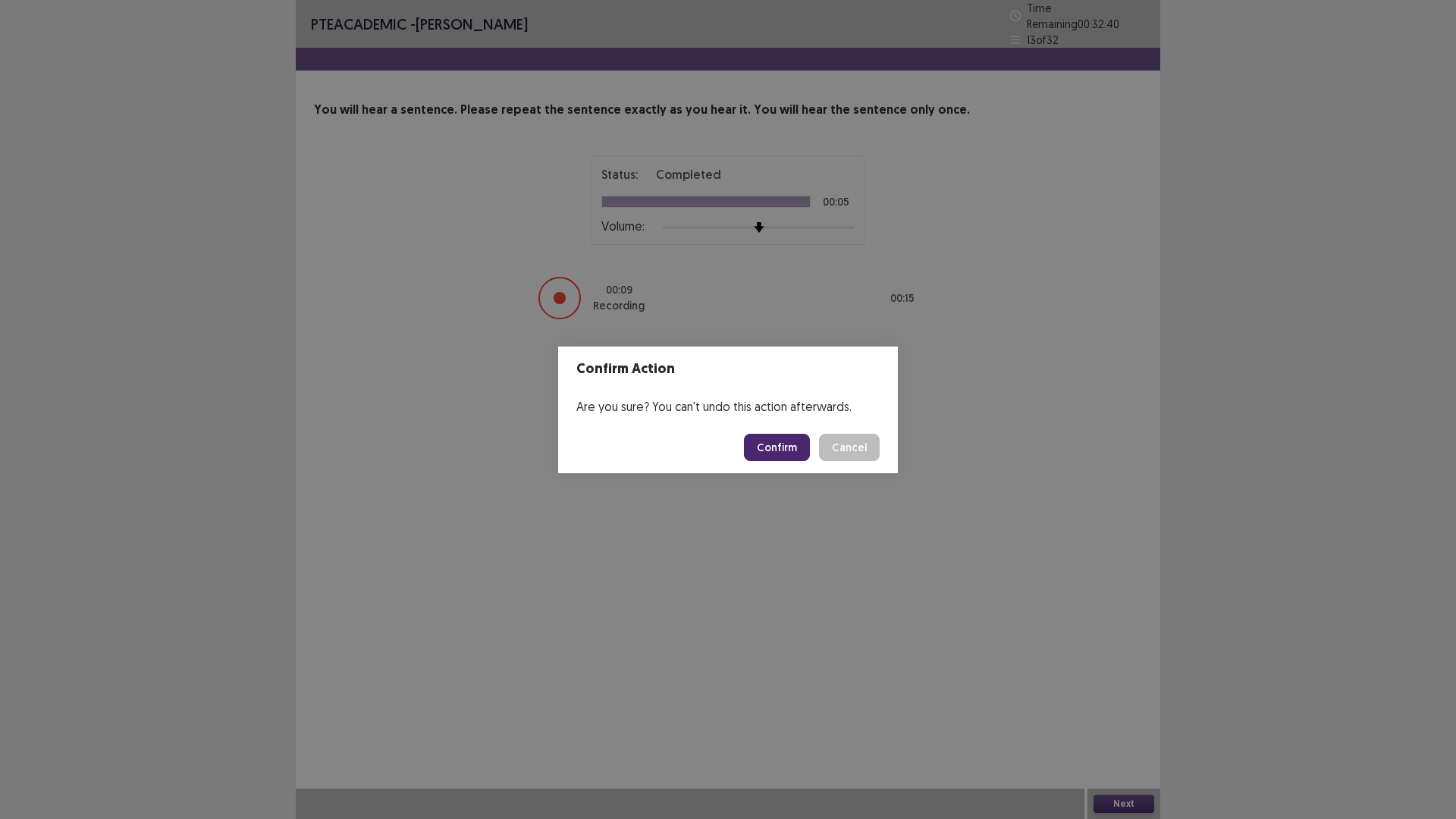
click at [798, 455] on button "Confirm" at bounding box center [777, 447] width 66 height 27
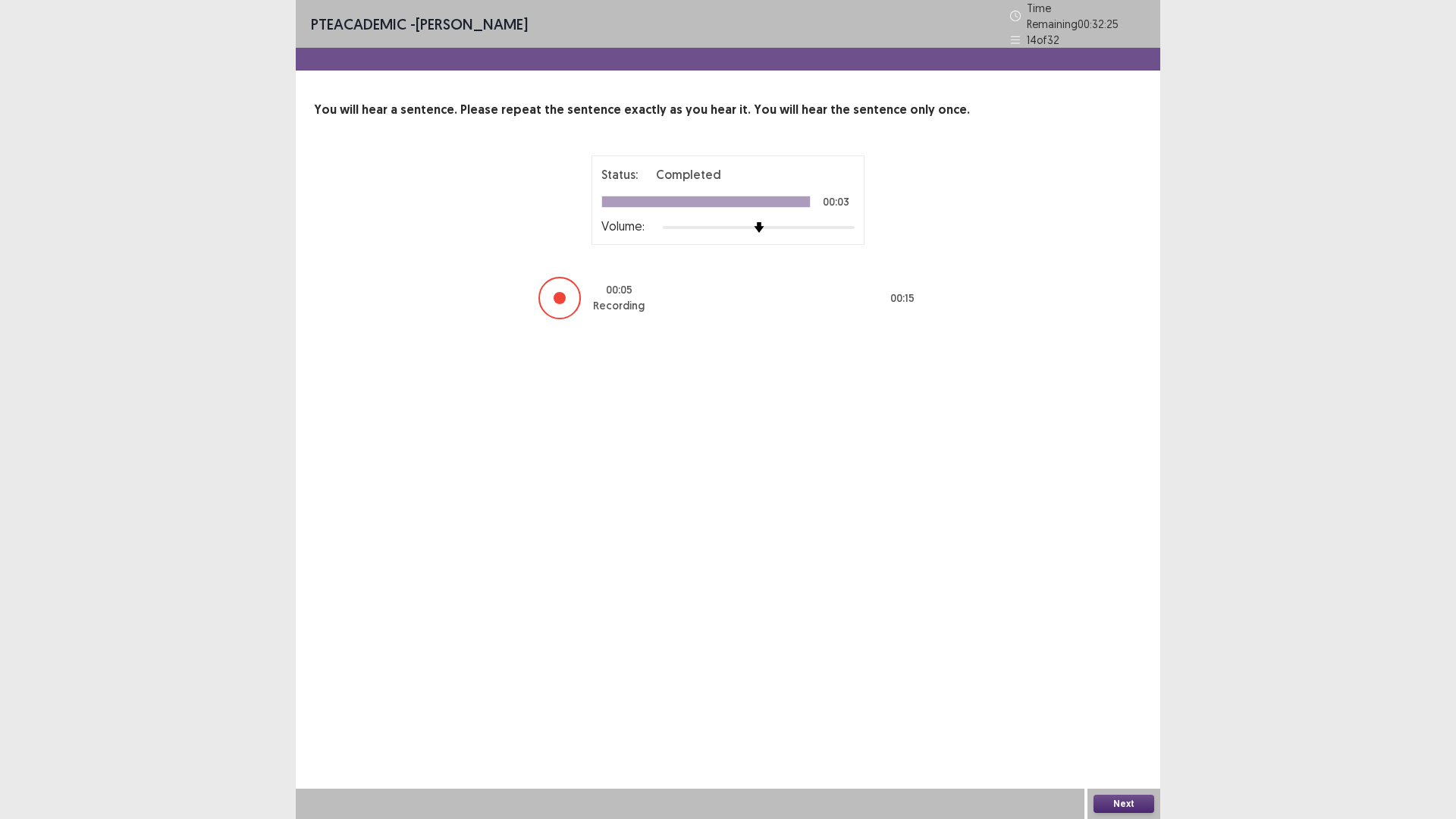
click at [1136, 690] on button "Next" at bounding box center [1124, 803] width 61 height 18
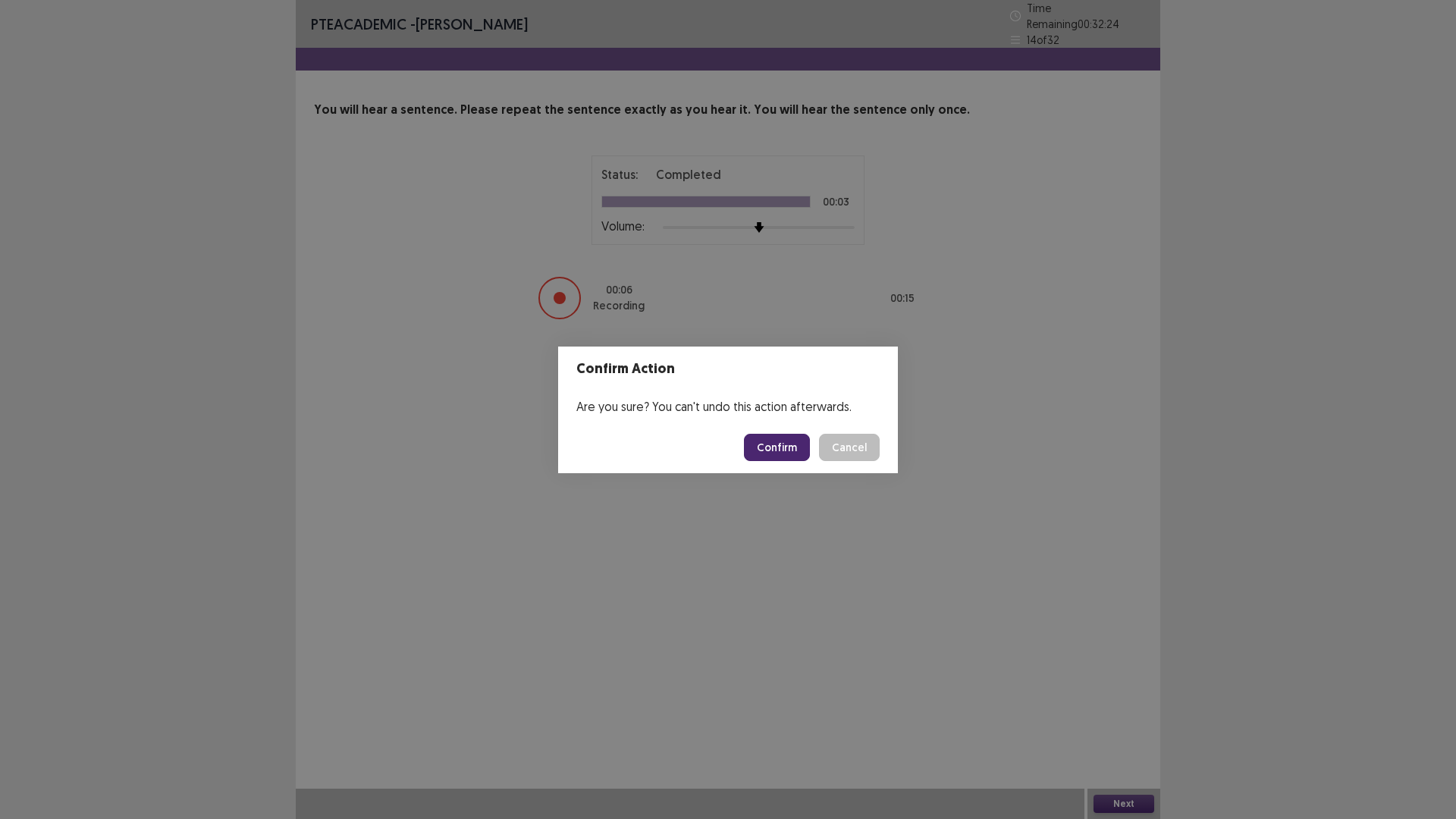
click at [790, 449] on button "Confirm" at bounding box center [777, 447] width 66 height 27
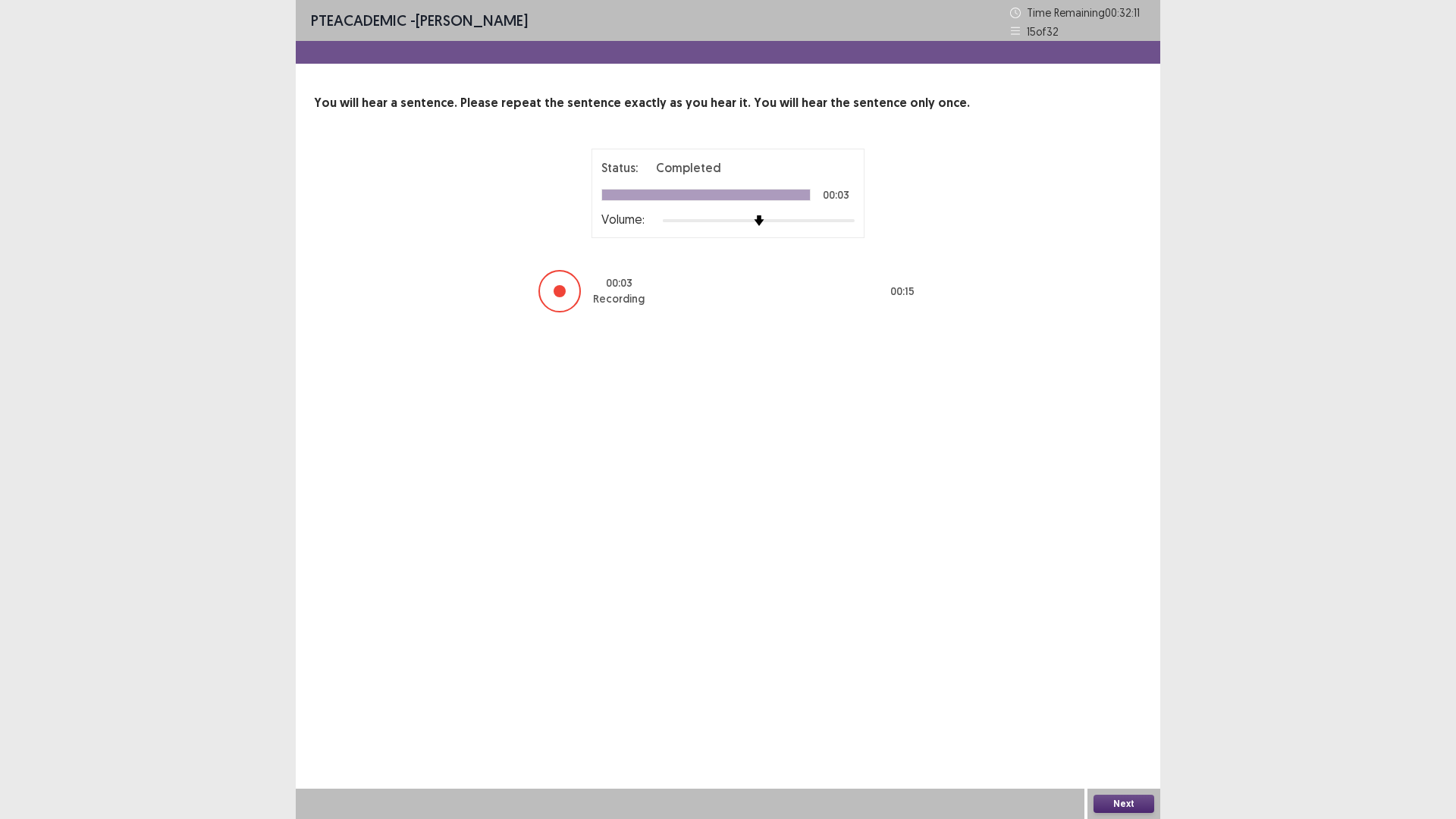
click at [1131, 690] on button "Next" at bounding box center [1124, 803] width 61 height 18
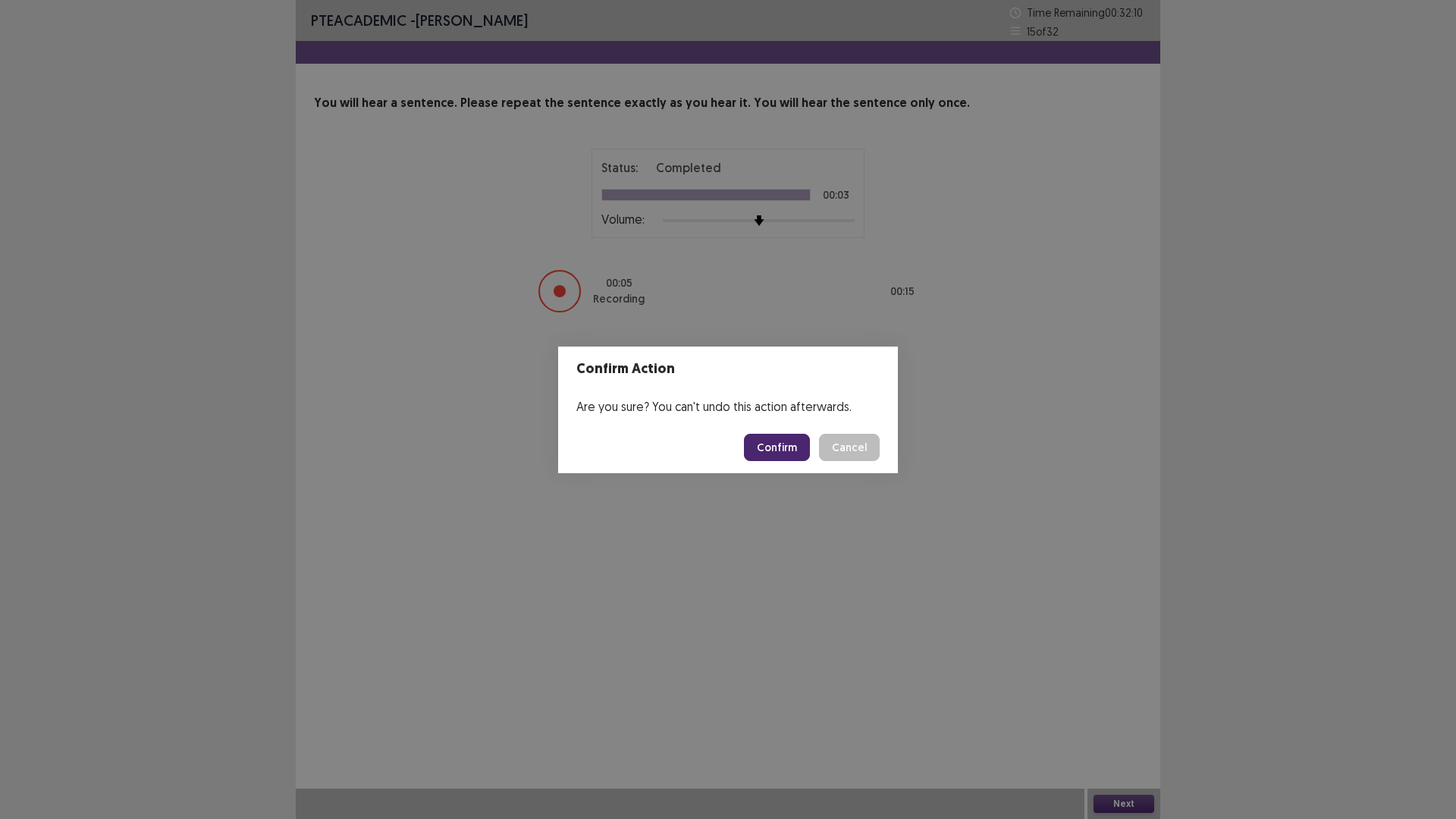
click at [780, 437] on button "Confirm" at bounding box center [777, 447] width 66 height 27
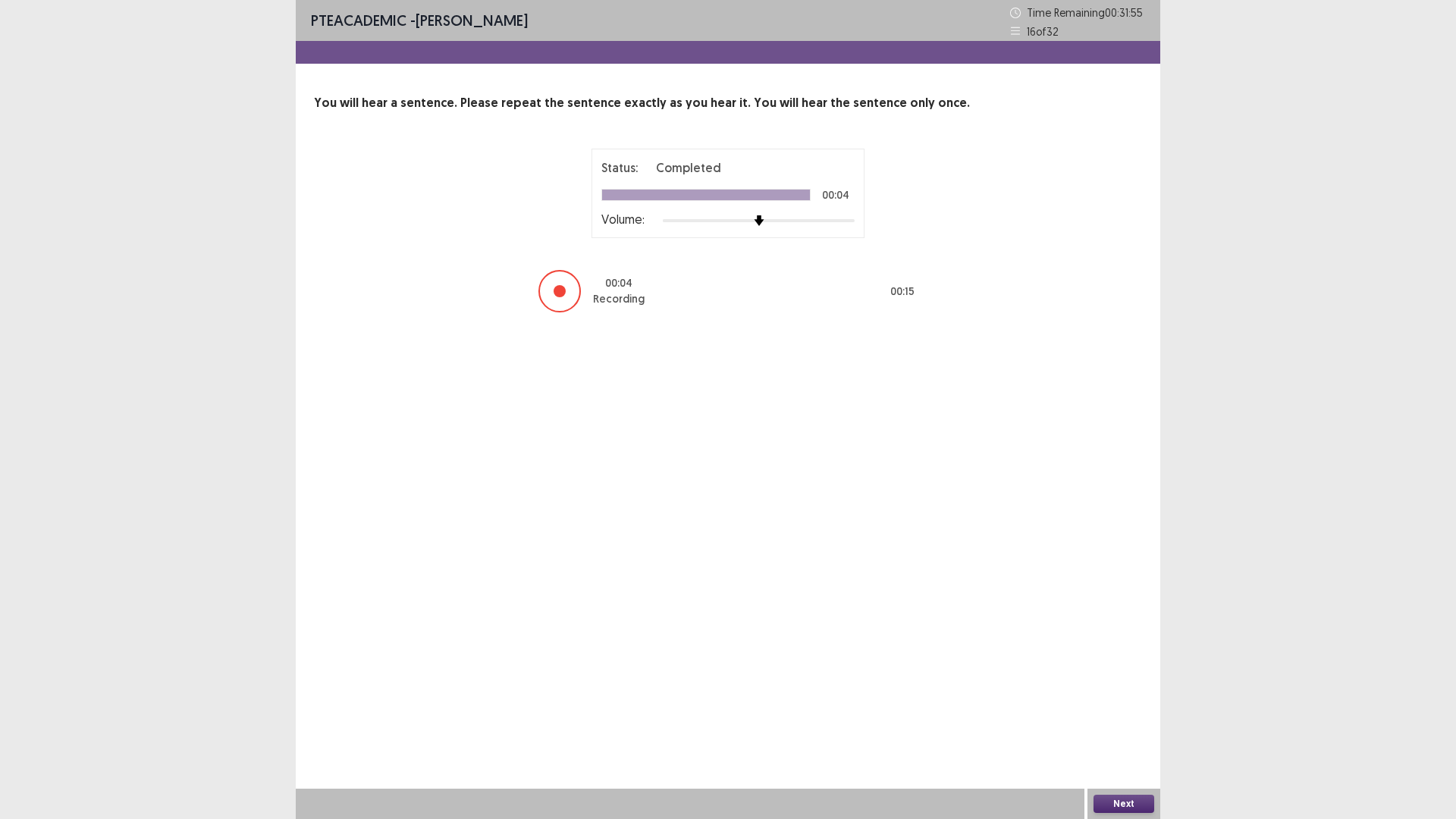
click at [1134, 690] on button "Next" at bounding box center [1124, 803] width 61 height 18
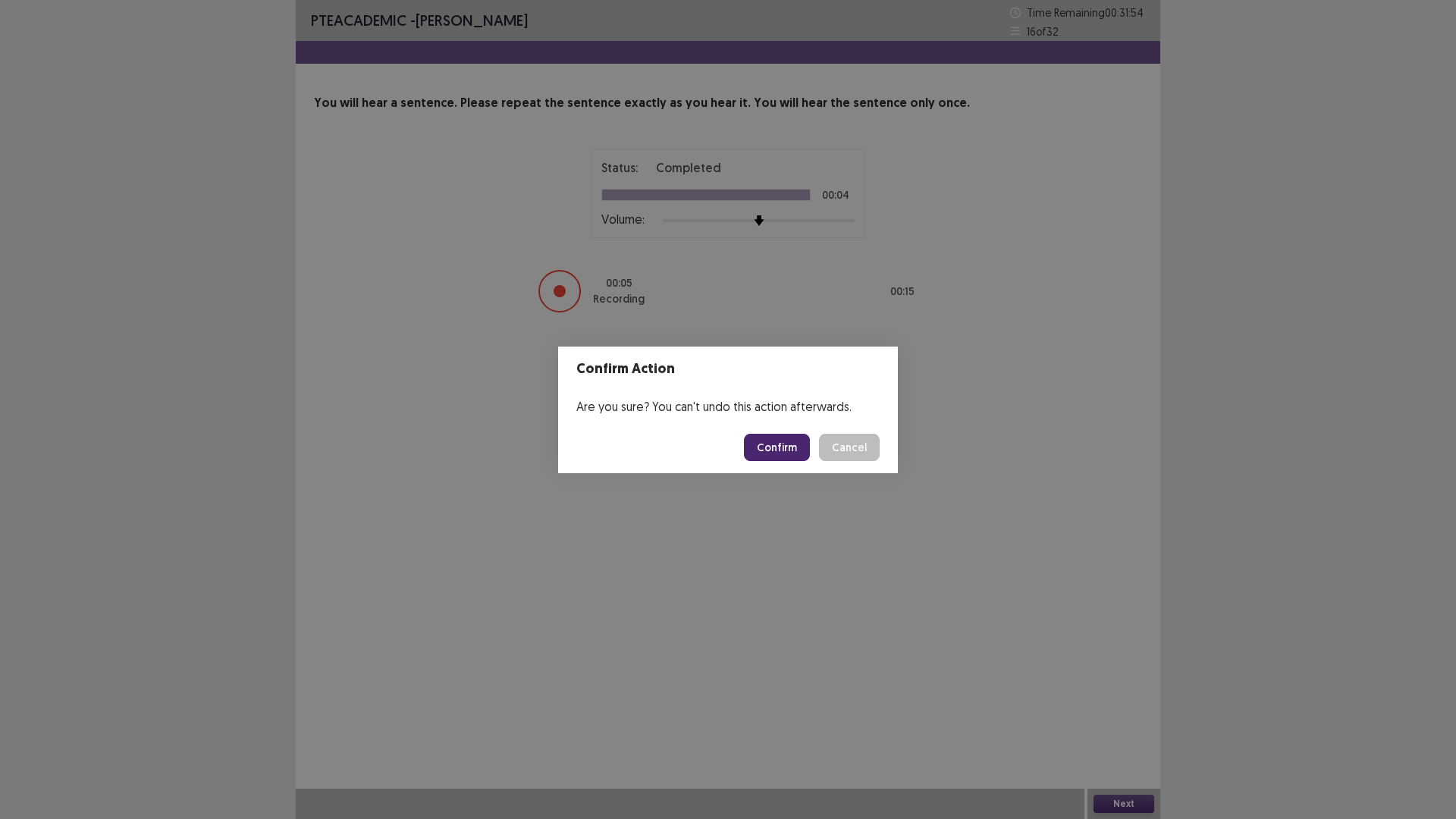
click at [786, 452] on button "Confirm" at bounding box center [777, 447] width 66 height 27
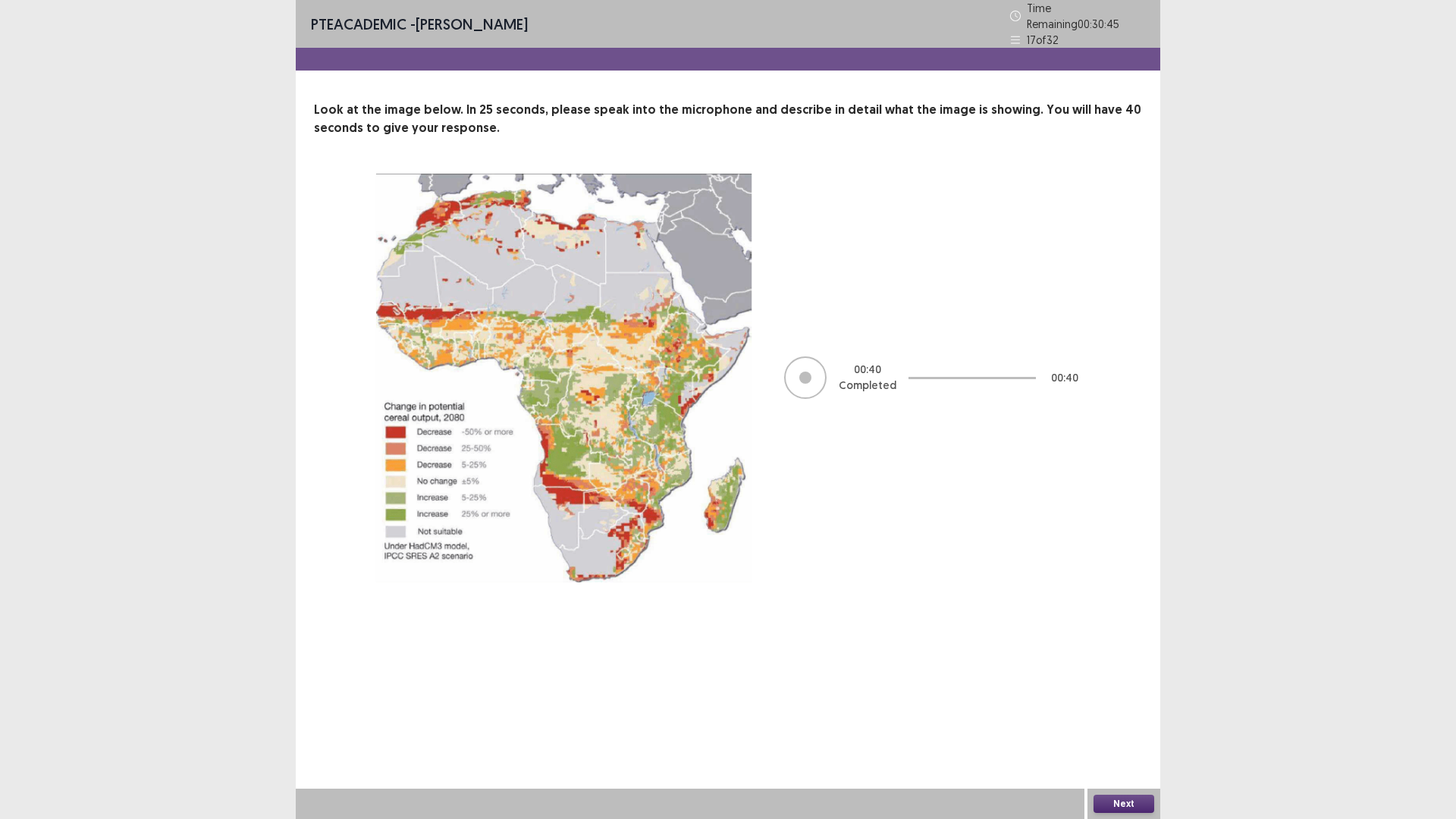
click at [1124, 690] on button "Next" at bounding box center [1124, 803] width 61 height 18
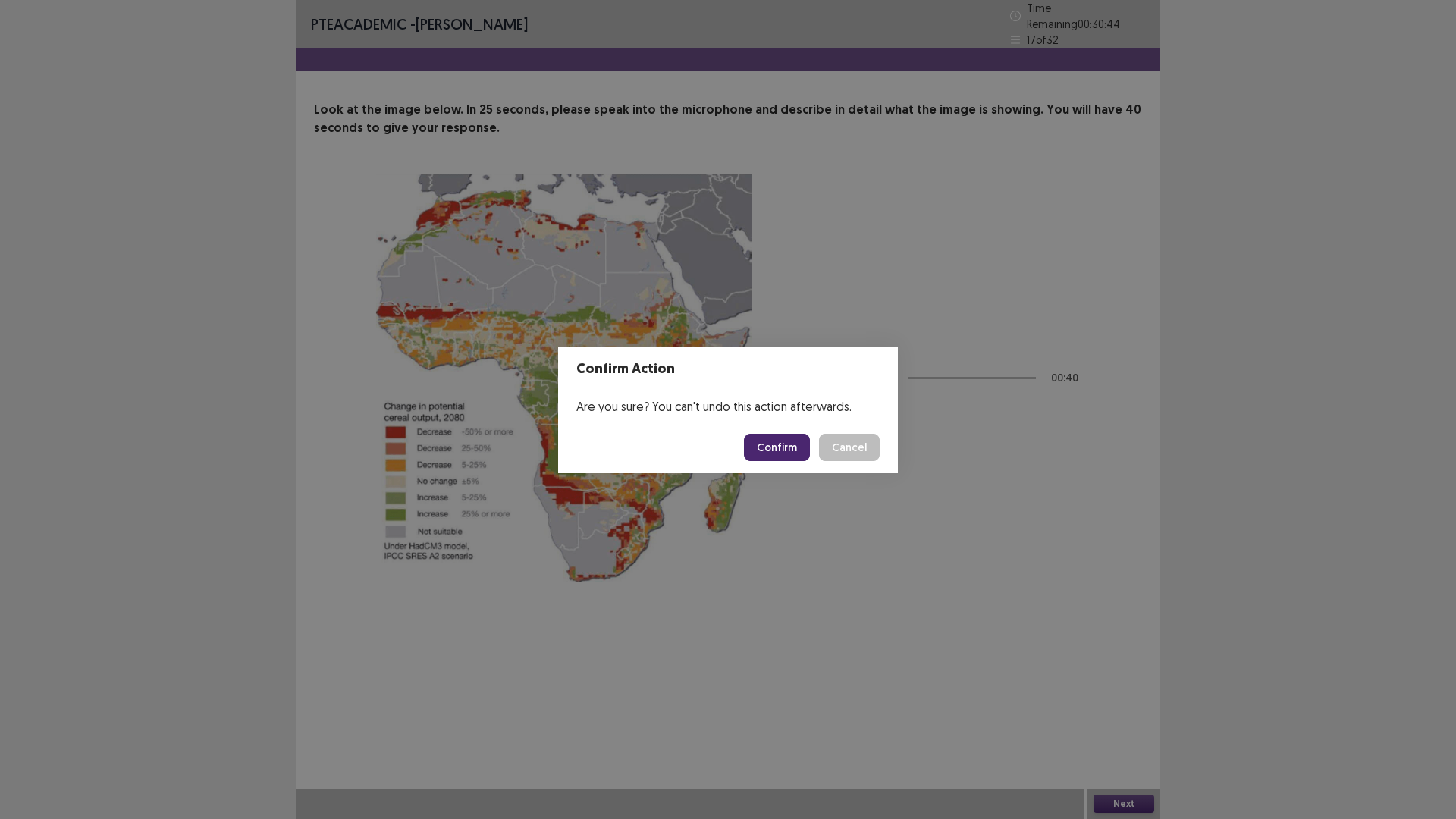
click at [778, 442] on button "Confirm" at bounding box center [777, 447] width 66 height 27
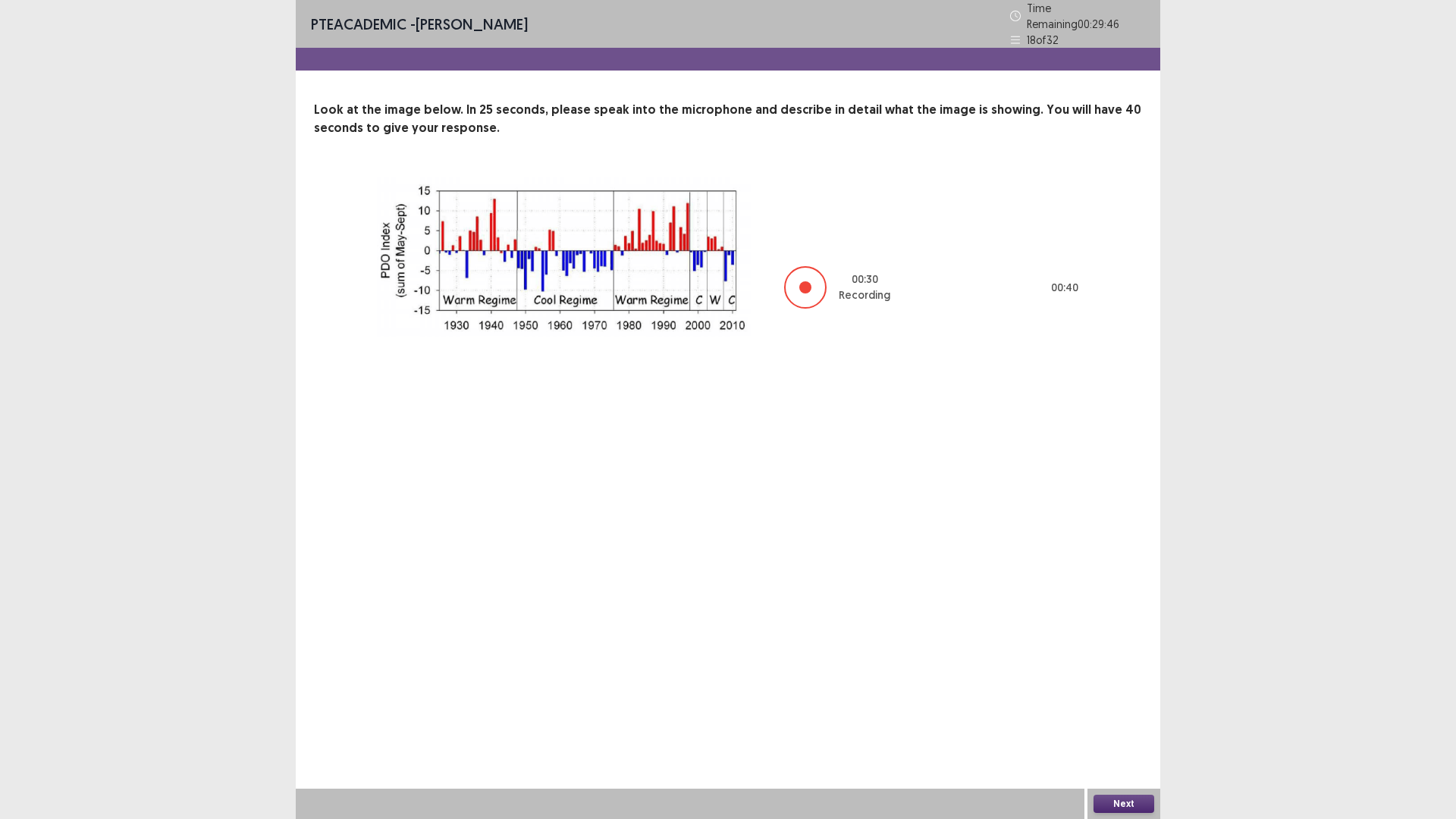
click at [1114, 690] on button "Next" at bounding box center [1124, 803] width 61 height 18
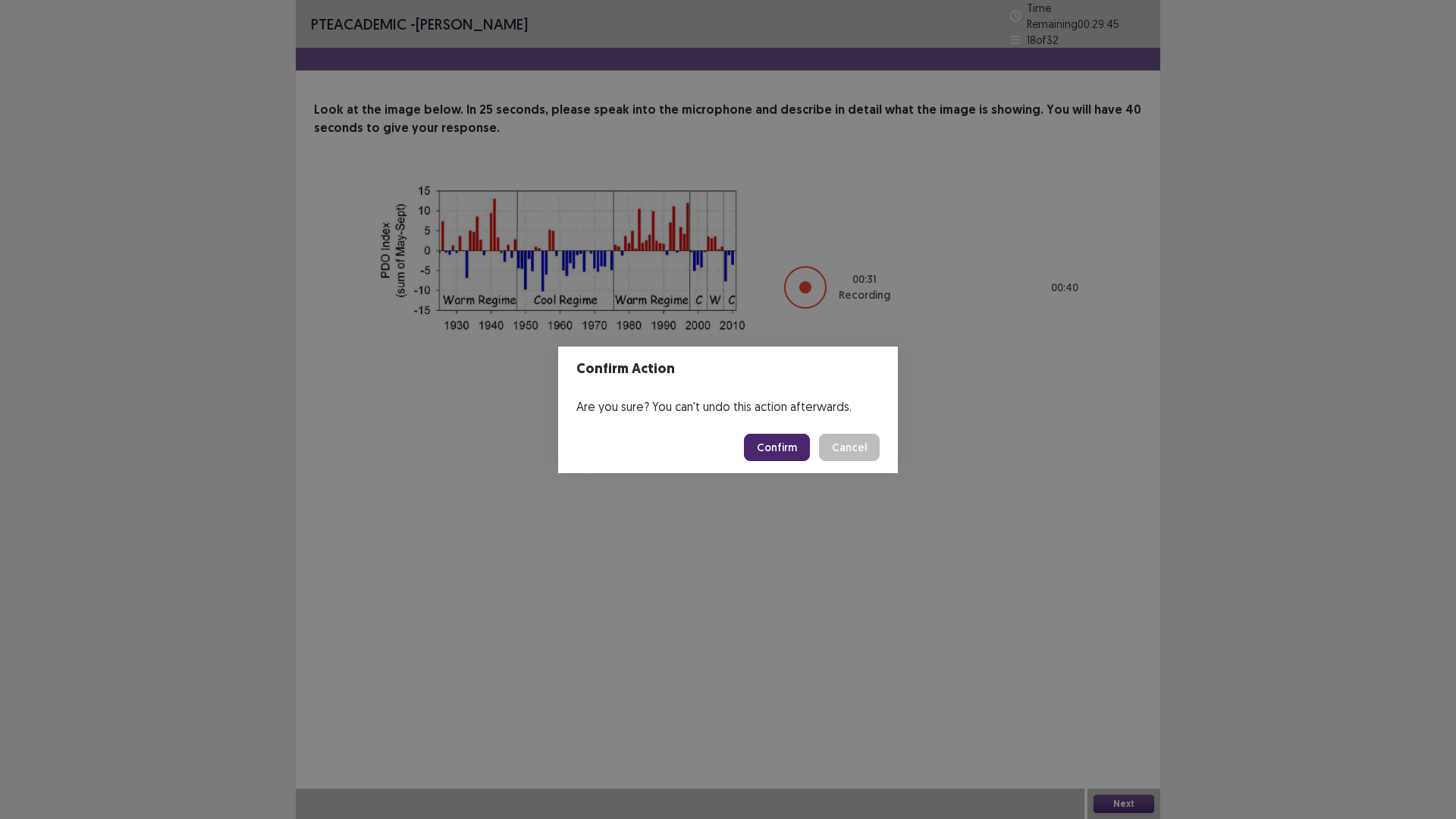
click at [764, 441] on button "Confirm" at bounding box center [777, 447] width 66 height 27
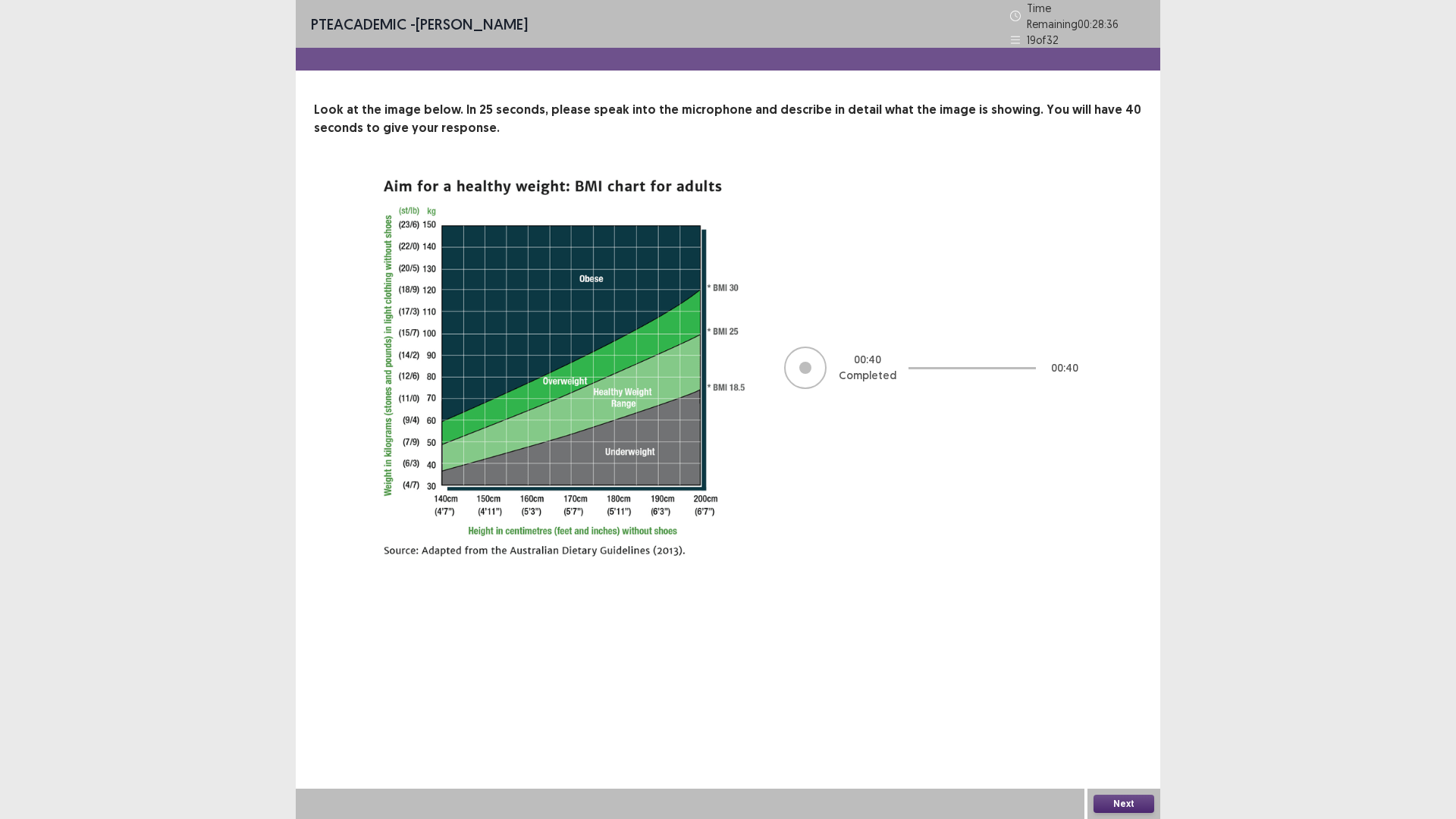
click at [1124, 690] on button "Next" at bounding box center [1124, 803] width 61 height 18
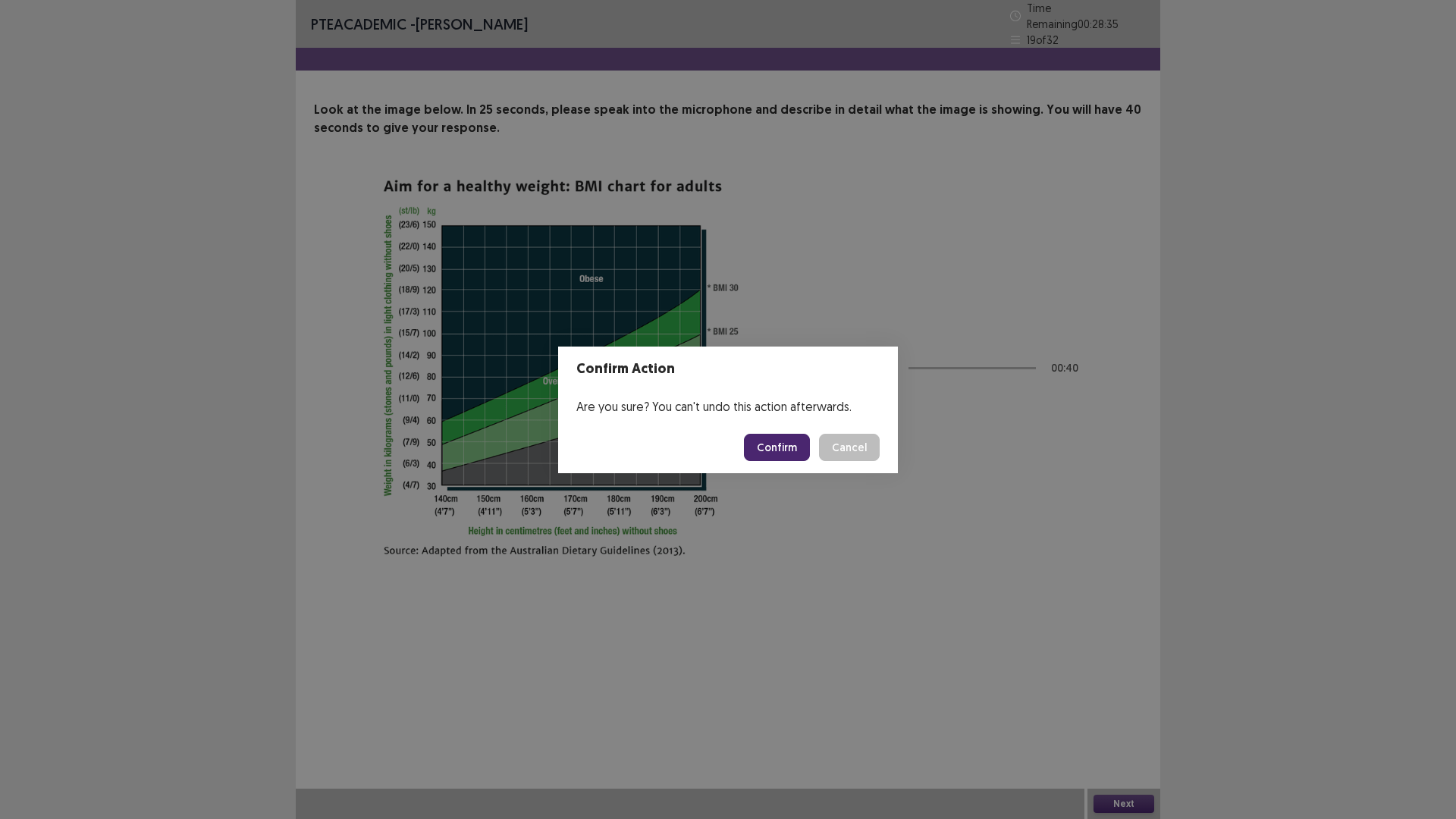
click at [789, 436] on button "Confirm" at bounding box center [777, 447] width 66 height 27
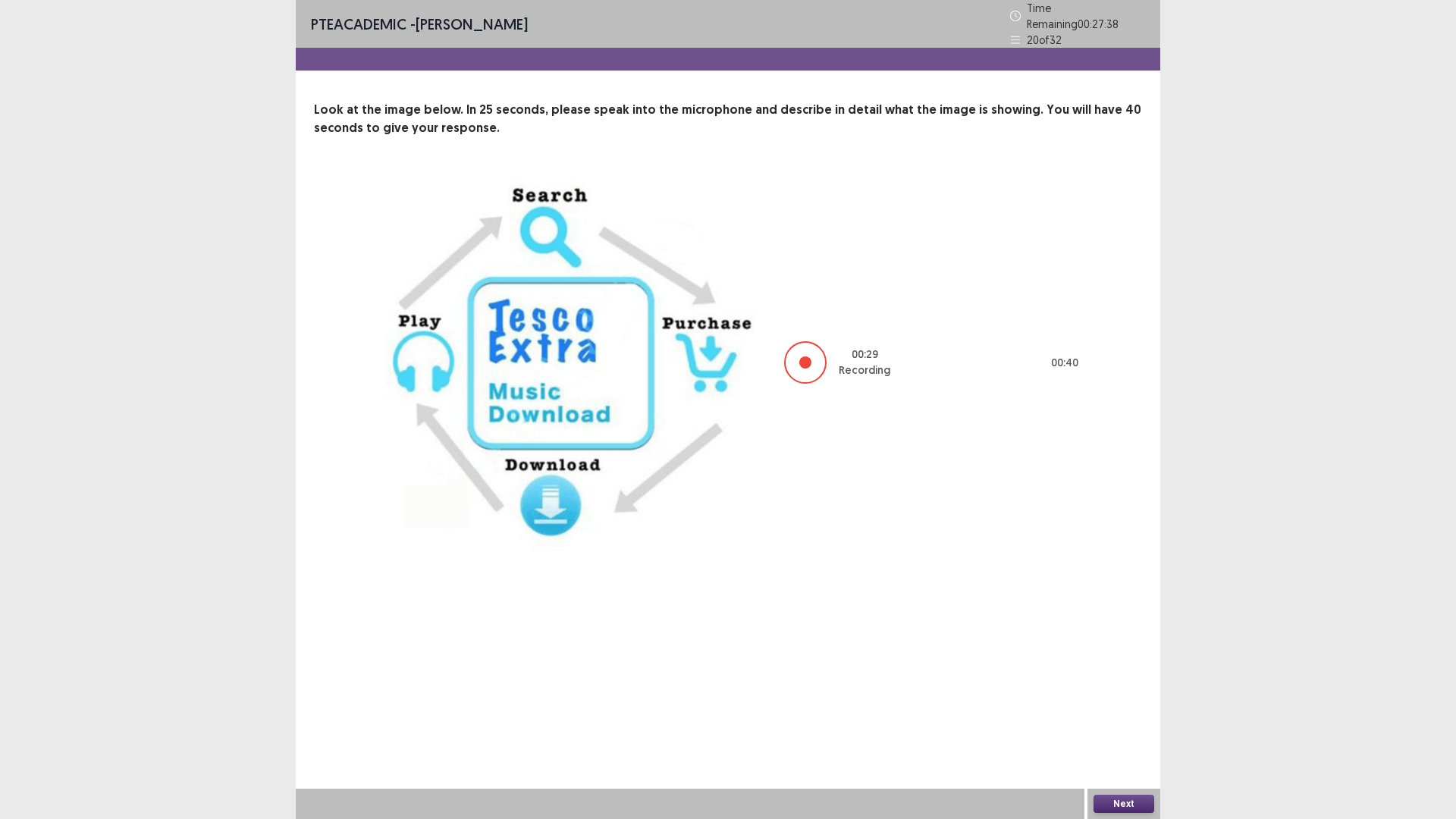
click at [1124, 690] on button "Next" at bounding box center [1124, 803] width 61 height 18
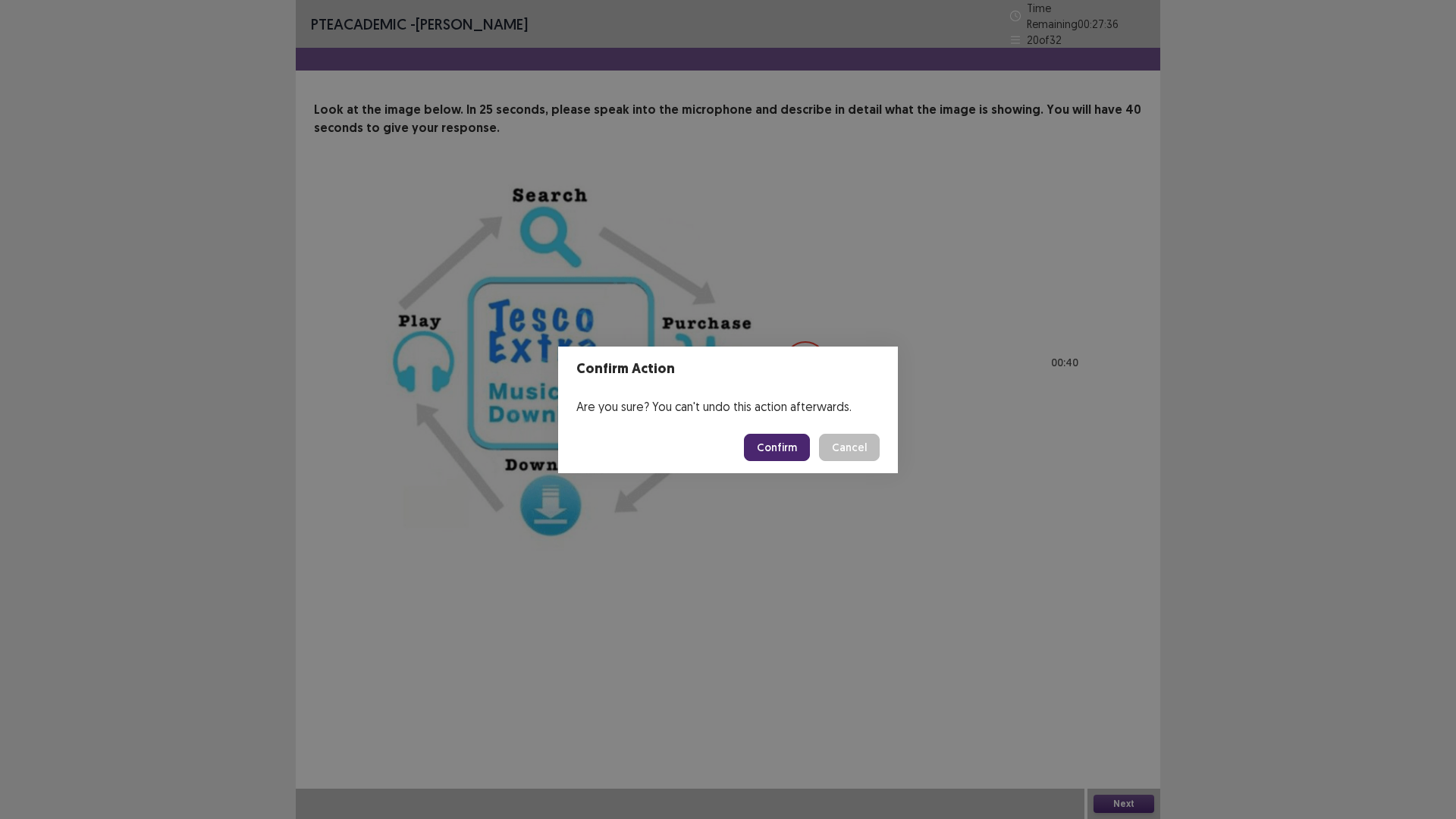
click at [787, 449] on button "Confirm" at bounding box center [777, 447] width 66 height 27
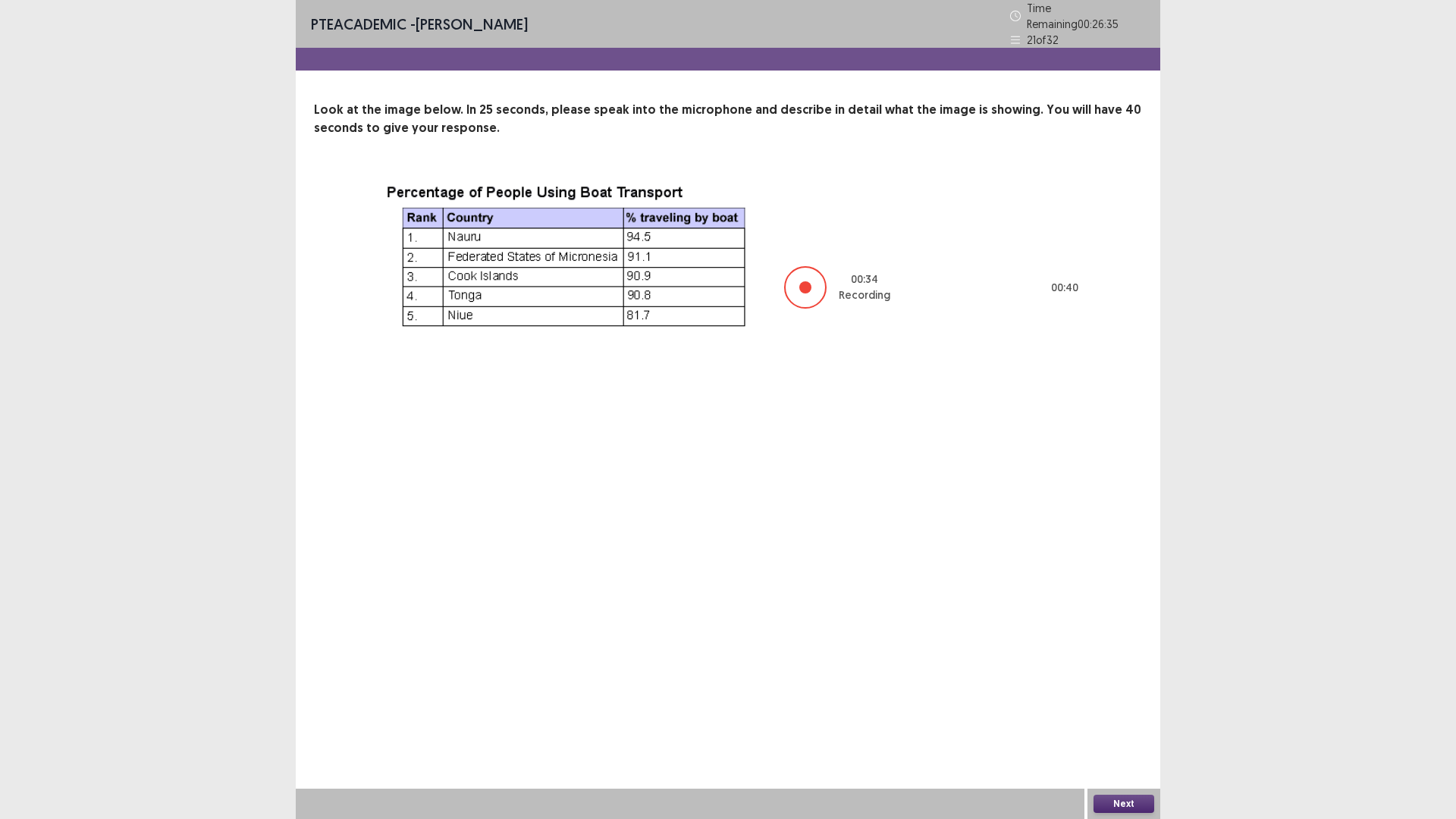
click at [1133, 690] on button "Next" at bounding box center [1124, 803] width 61 height 18
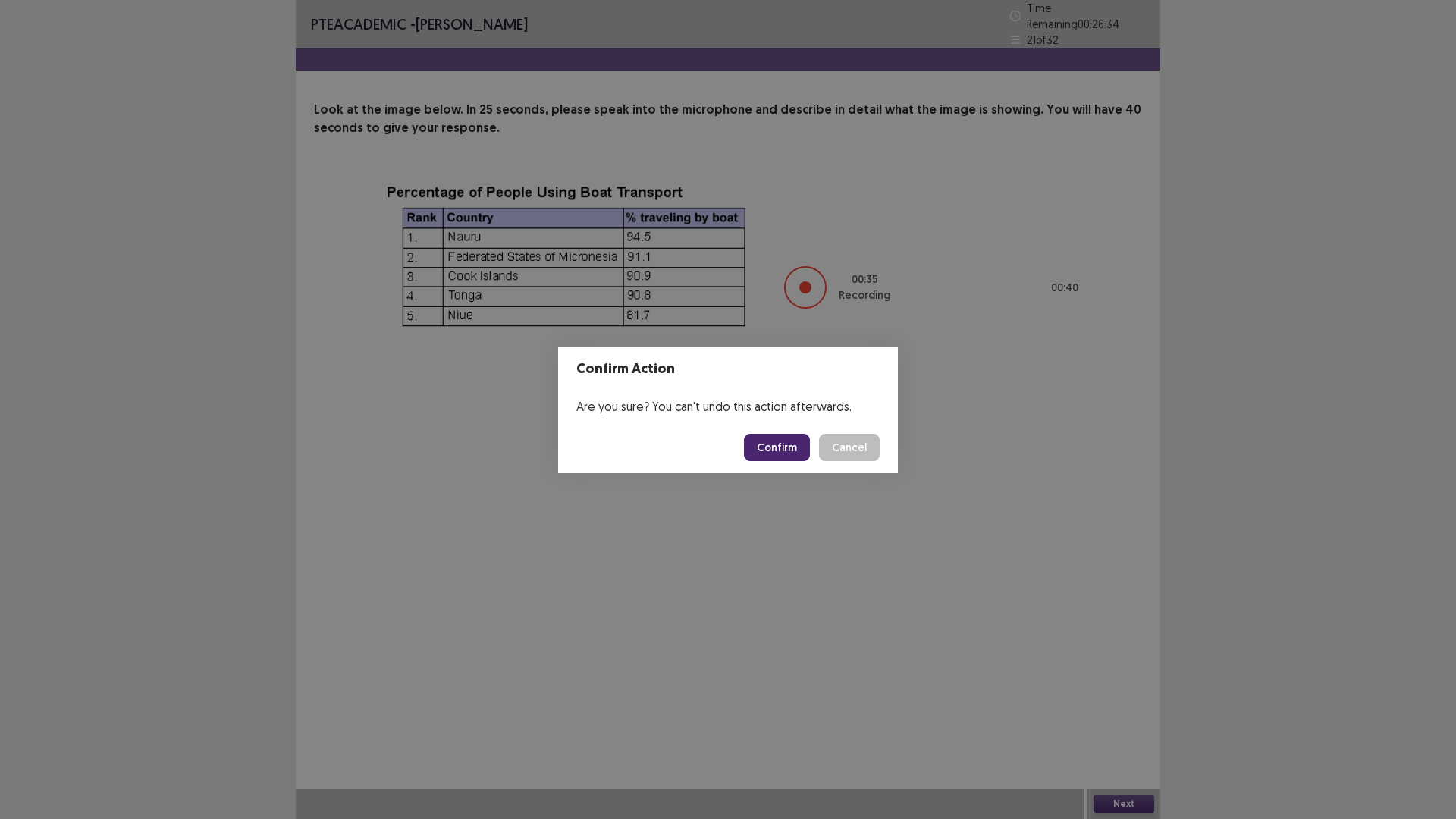
click at [758, 438] on button "Confirm" at bounding box center [777, 447] width 66 height 27
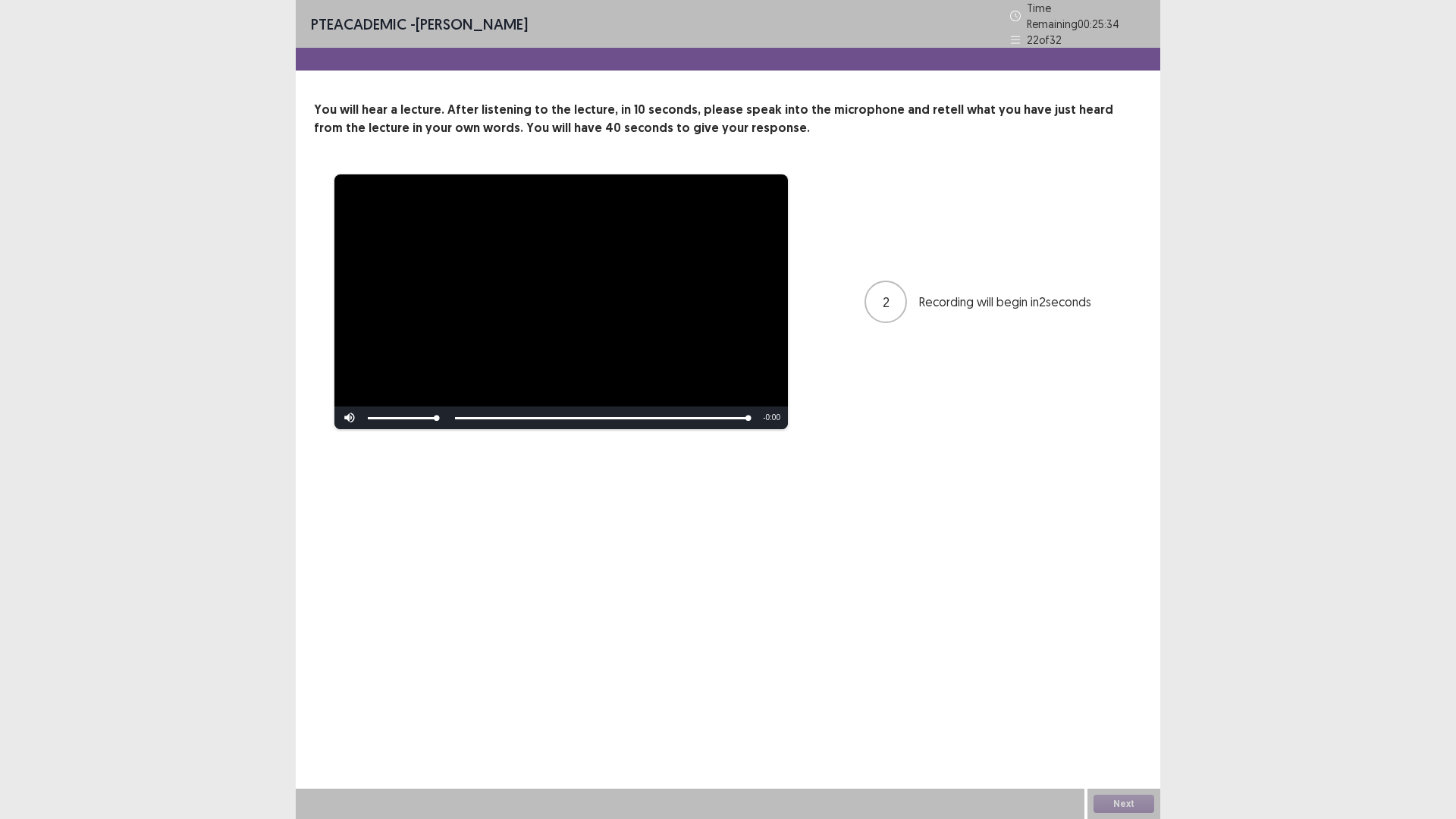
click at [582, 307] on video "Video Player" at bounding box center [561, 302] width 454 height 255
click at [349, 417] on span "Video Player" at bounding box center [350, 417] width 30 height 0
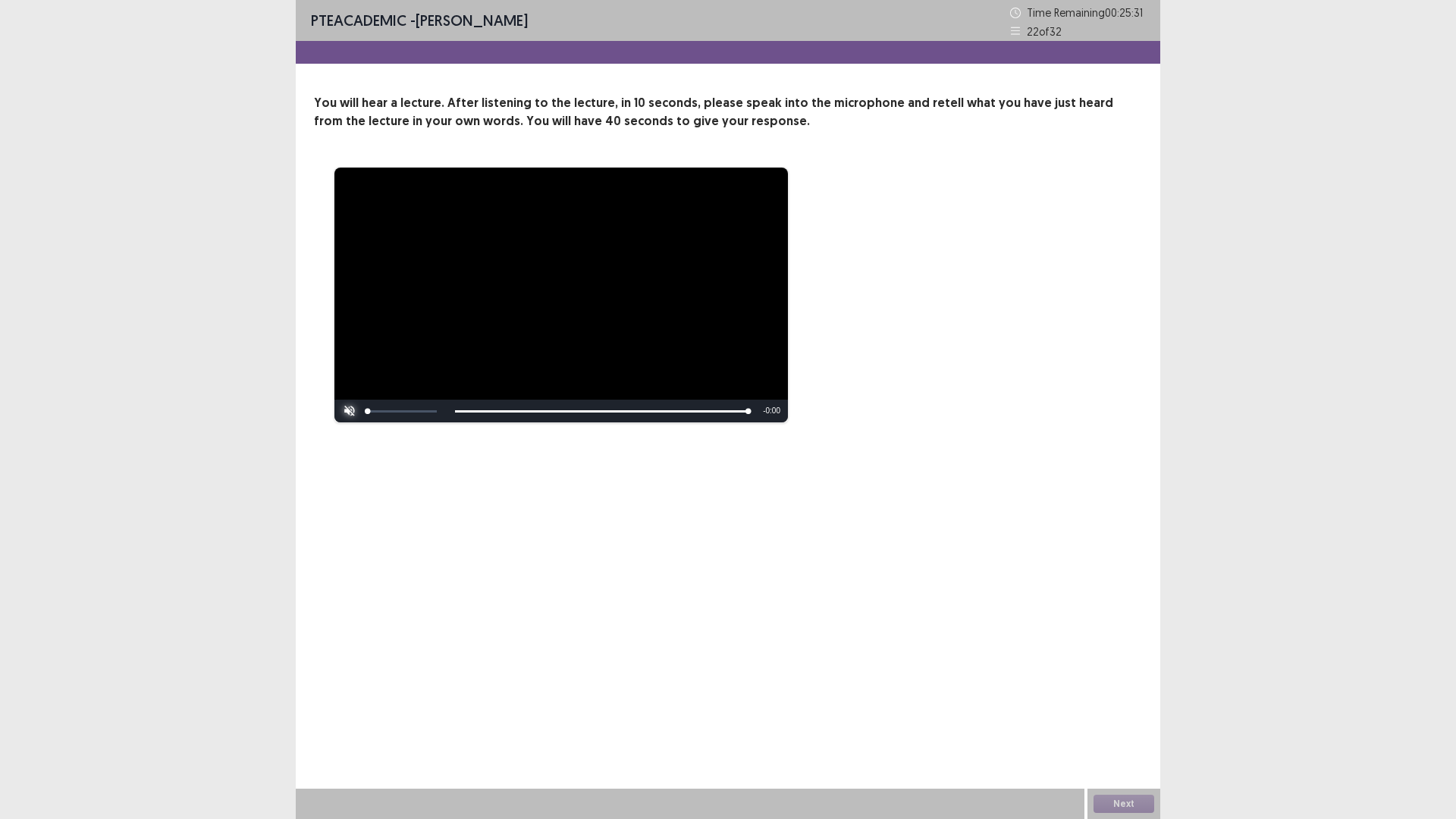
click at [349, 411] on span "Video Player" at bounding box center [350, 411] width 30 height 0
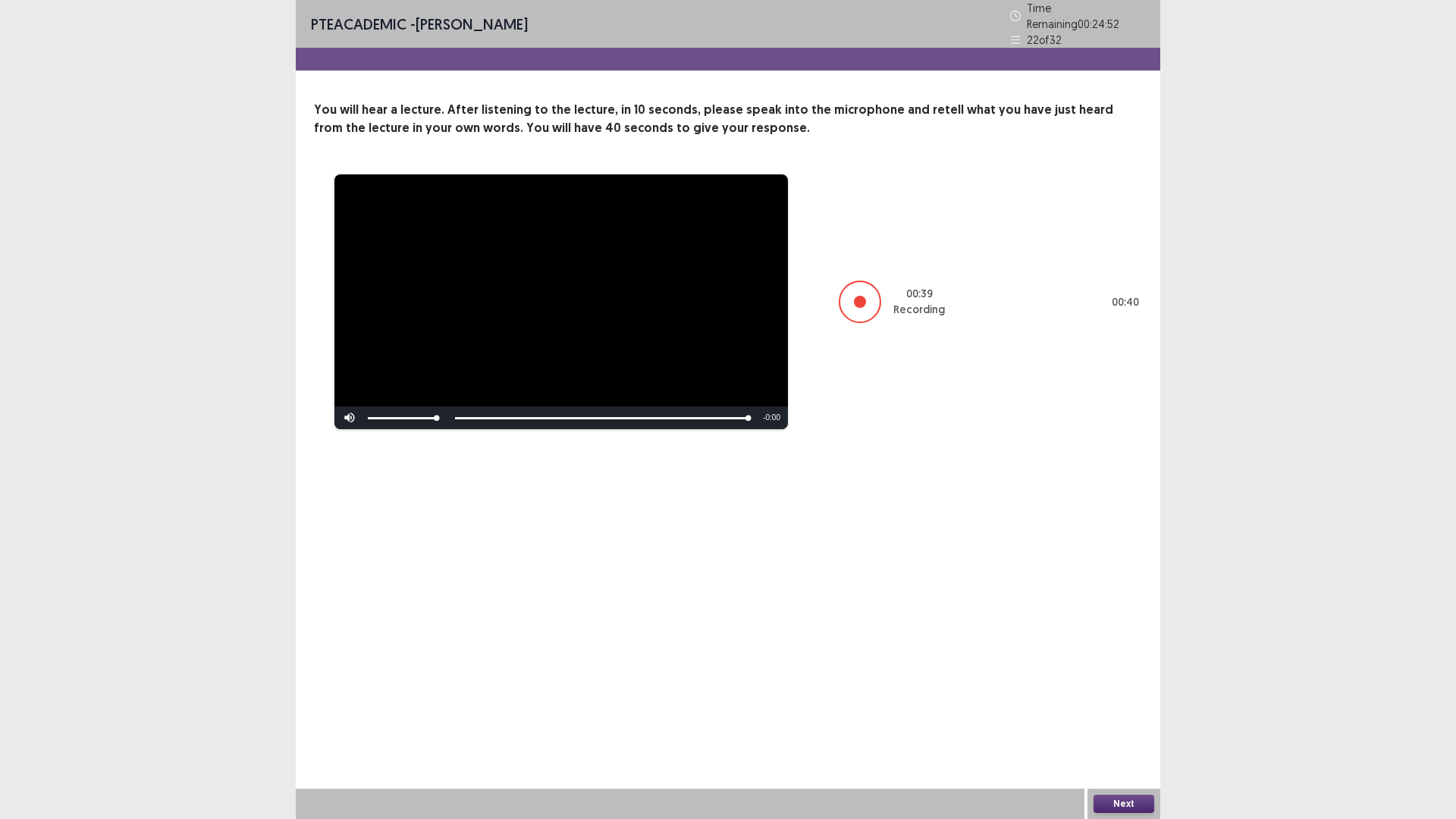
click at [1131, 690] on button "Next" at bounding box center [1124, 803] width 61 height 18
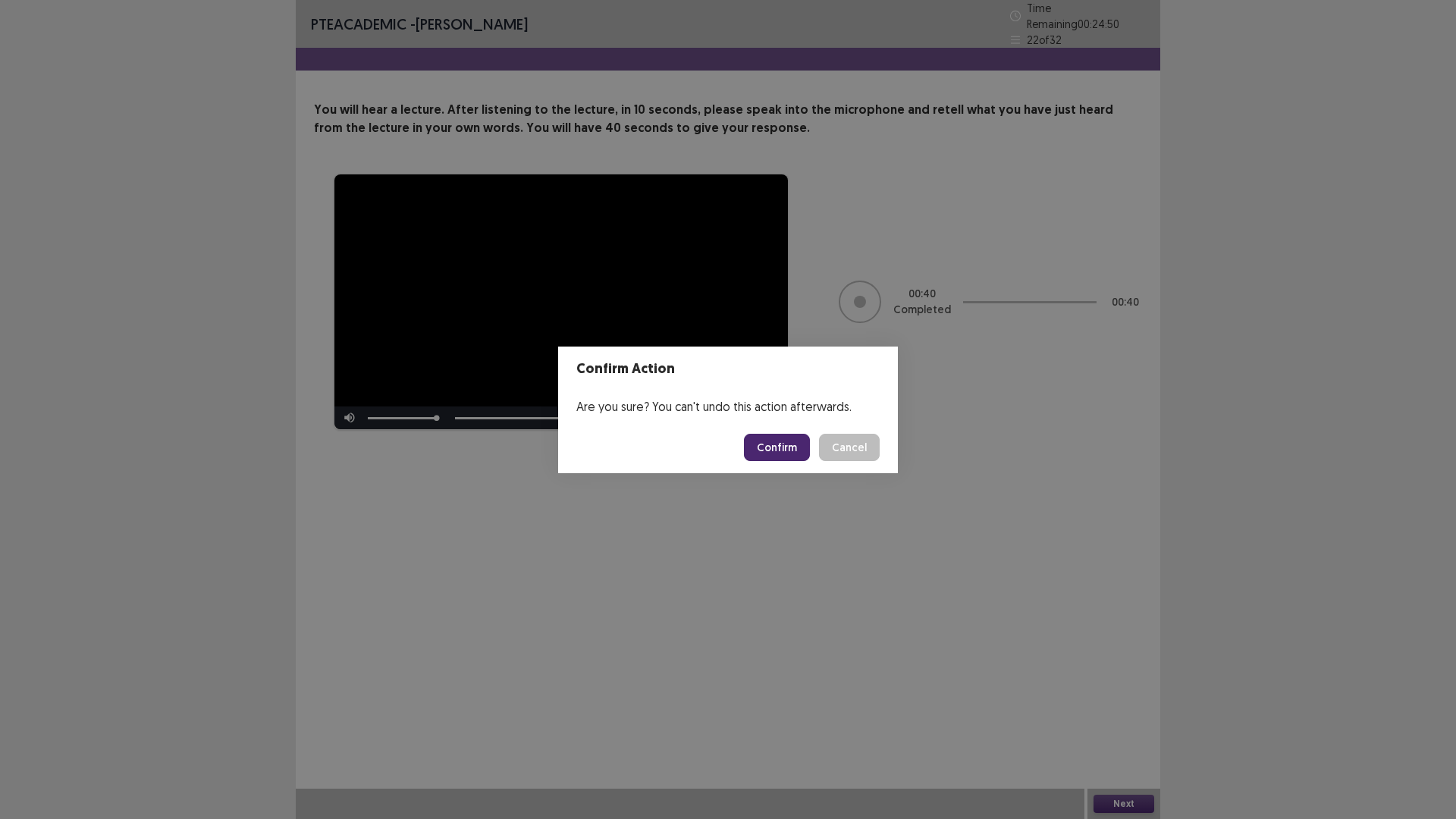
click at [760, 451] on button "Confirm" at bounding box center [777, 447] width 66 height 27
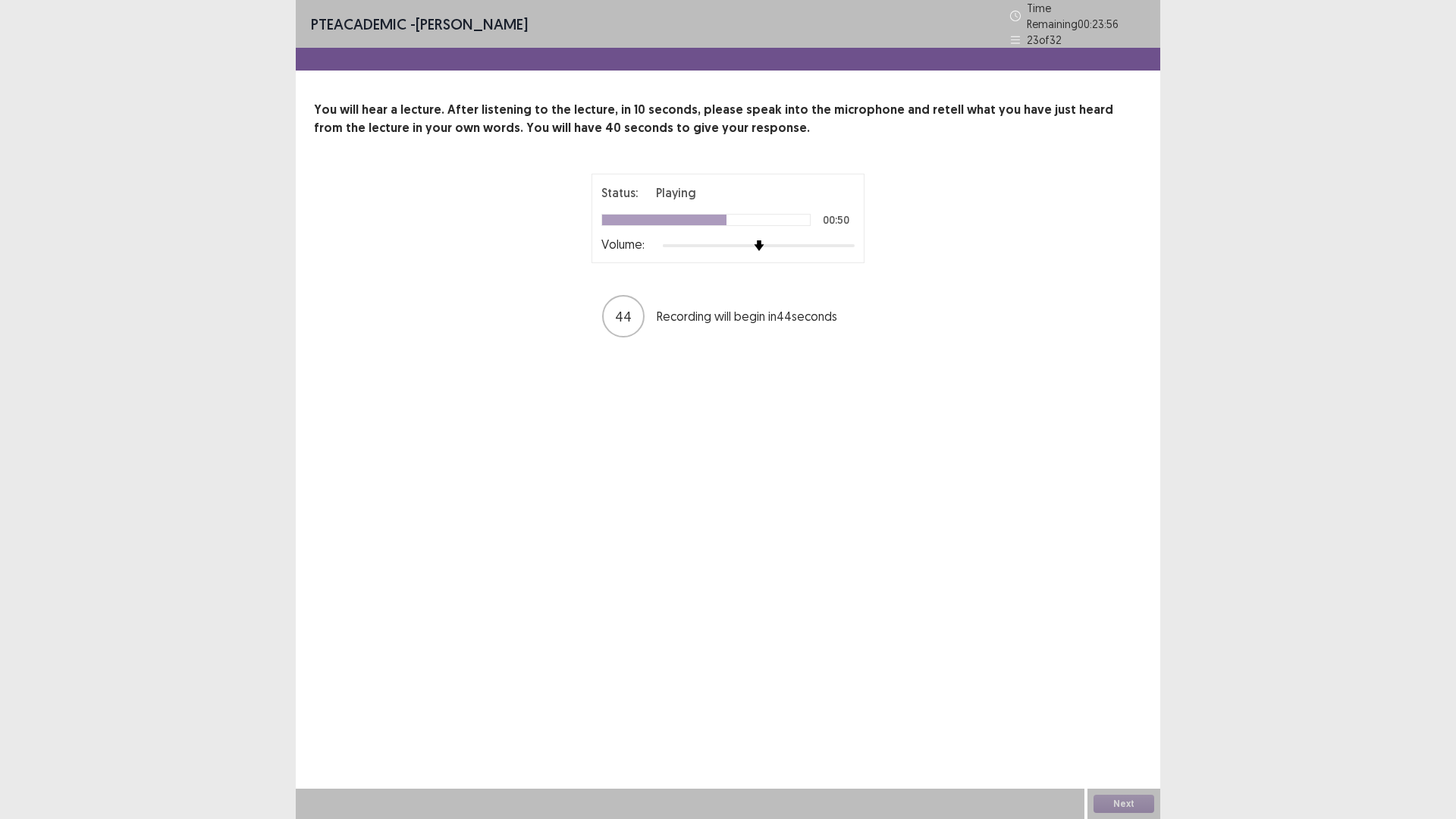
click at [992, 226] on div "Status: Playing 00:50 Volume: 44 Recording will begin in 44 seconds" at bounding box center [728, 256] width 828 height 165
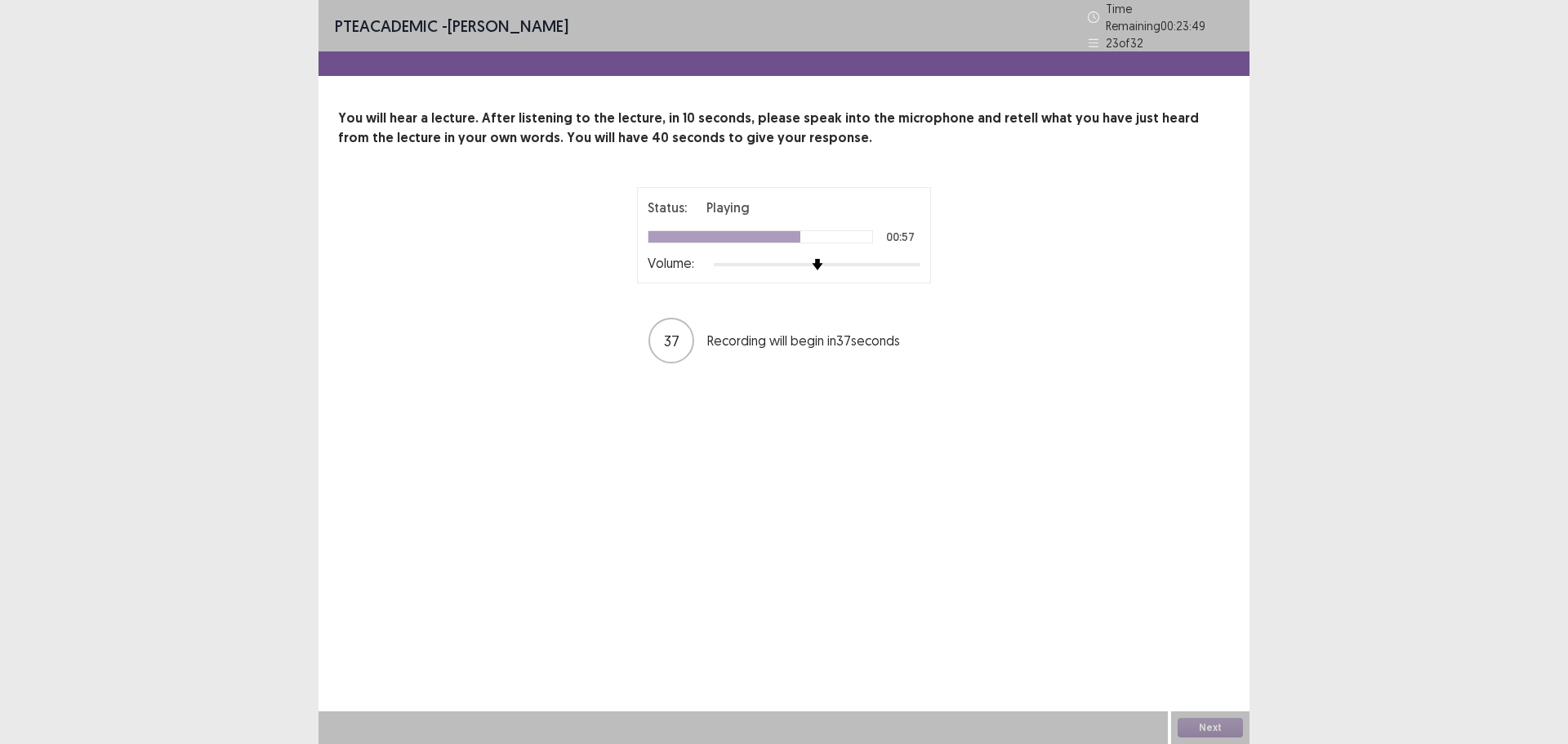
click at [1096, 18] on icon at bounding box center [1094, 18] width 12 height 12
click at [980, 295] on div "Status: Playing 00:59 Volume: 36 Recording will begin in 36 seconds" at bounding box center [784, 275] width 408 height 178
